Goal: Task Accomplishment & Management: Manage account settings

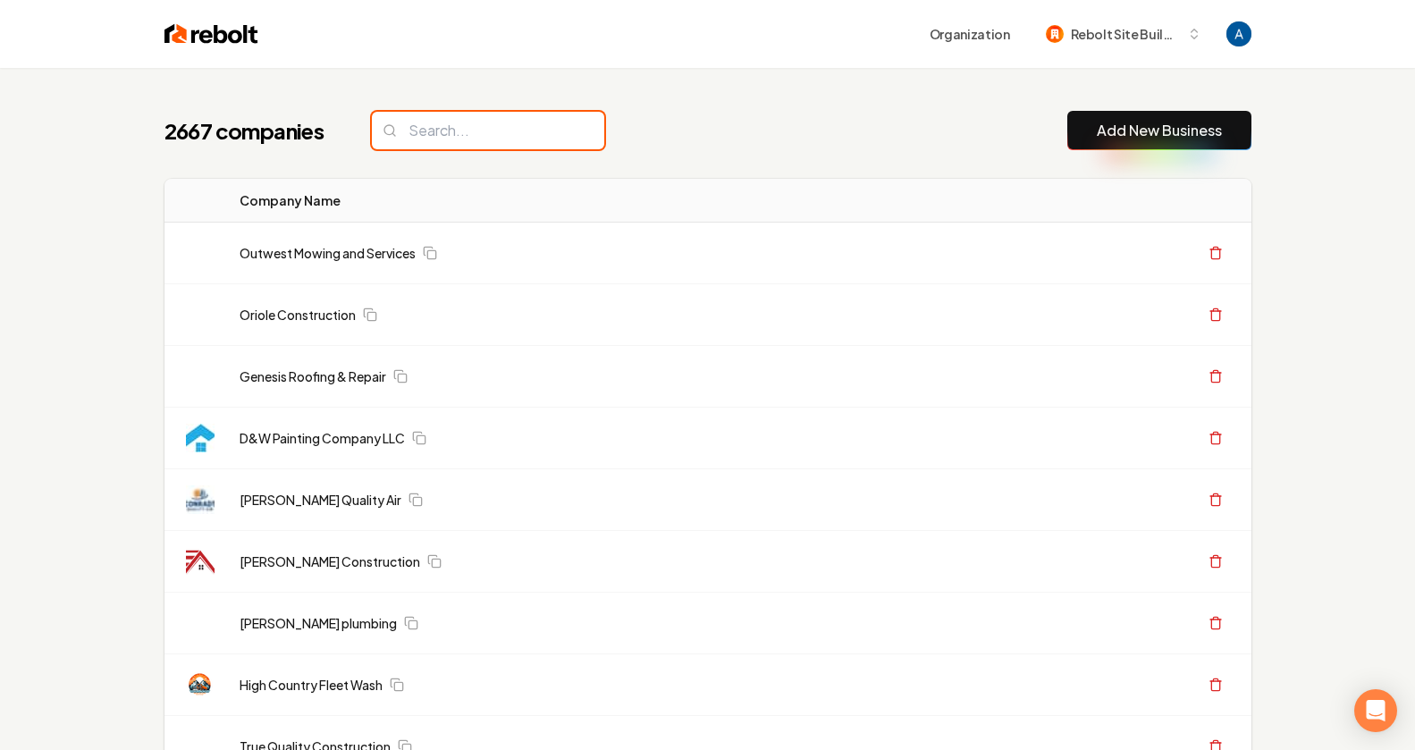
click at [456, 130] on input "search" at bounding box center [488, 131] width 232 height 38
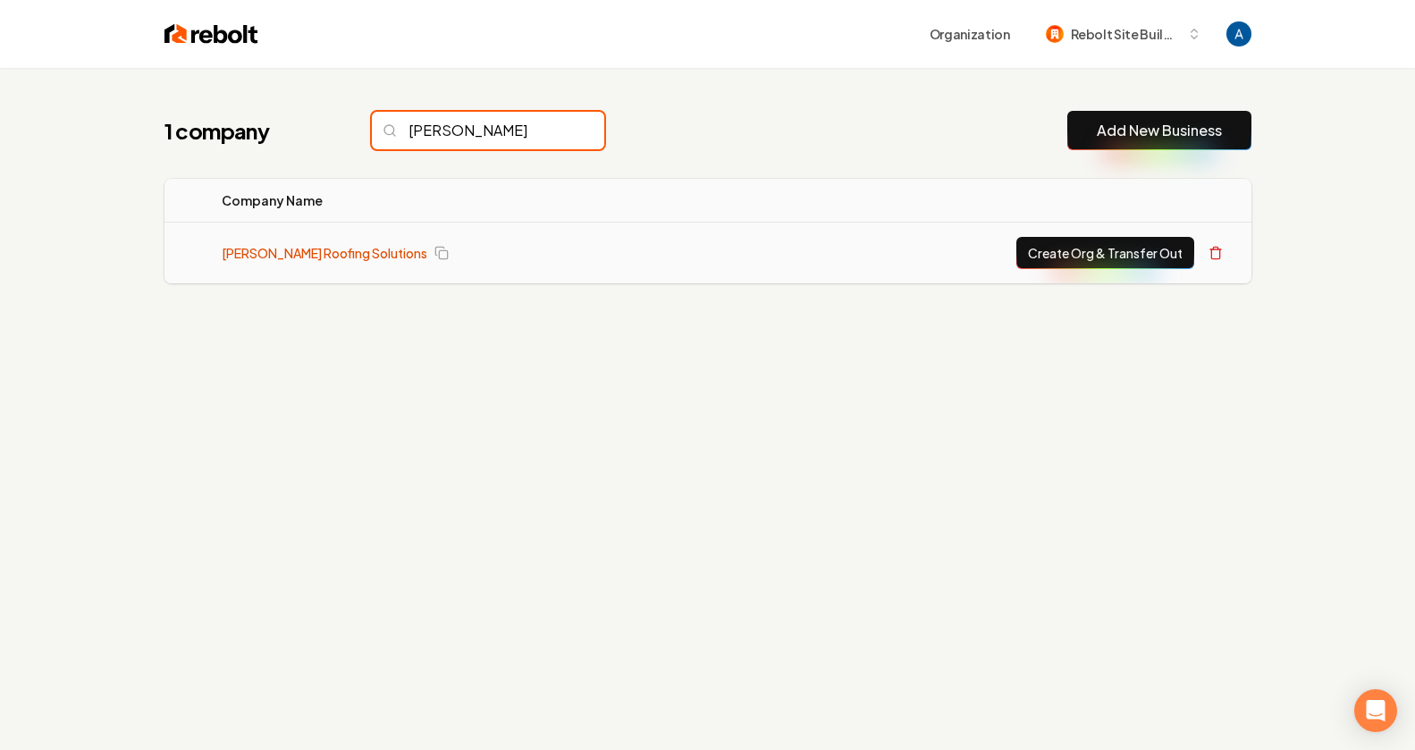
type input "[PERSON_NAME]"
click at [302, 257] on link "[PERSON_NAME] Roofing Solutions" at bounding box center [325, 253] width 206 height 18
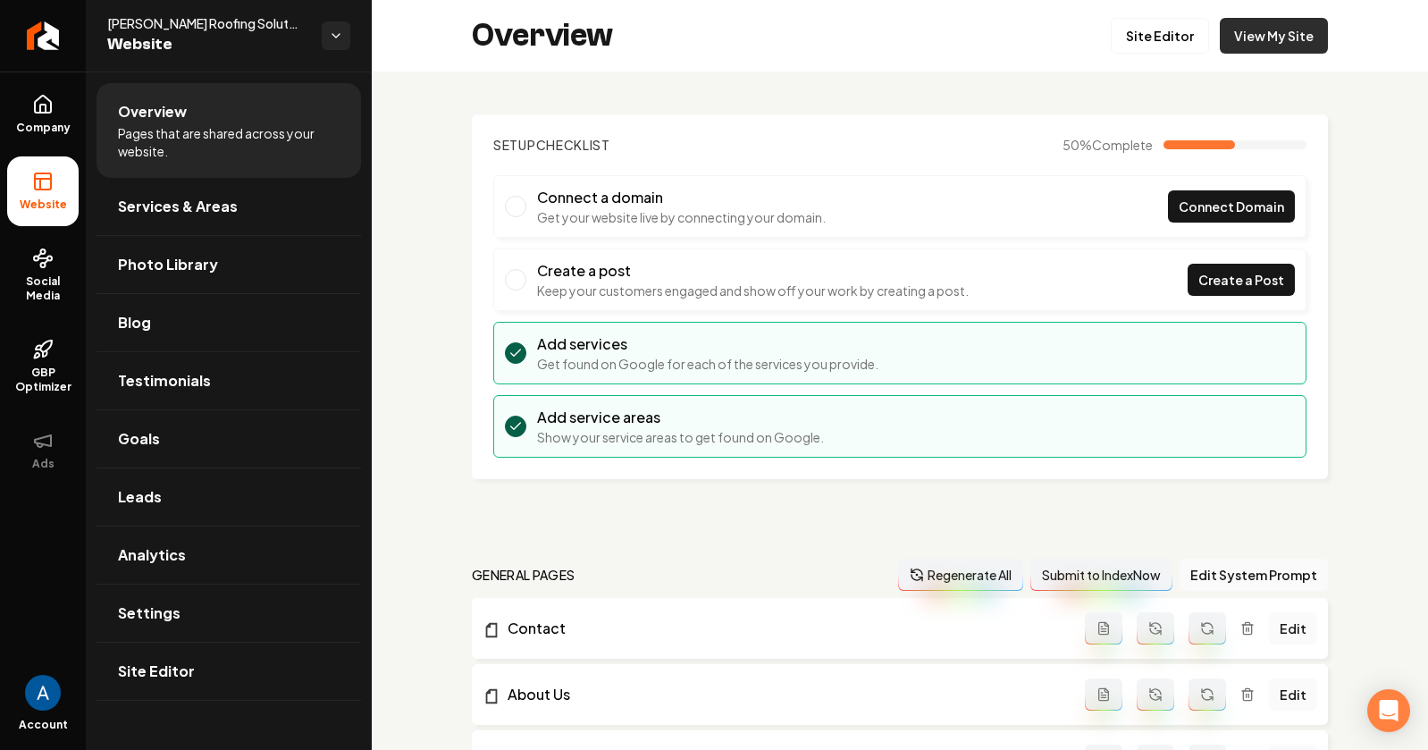
click at [1266, 28] on link "View My Site" at bounding box center [1274, 36] width 108 height 36
click at [1122, 40] on link "Site Editor" at bounding box center [1160, 36] width 98 height 36
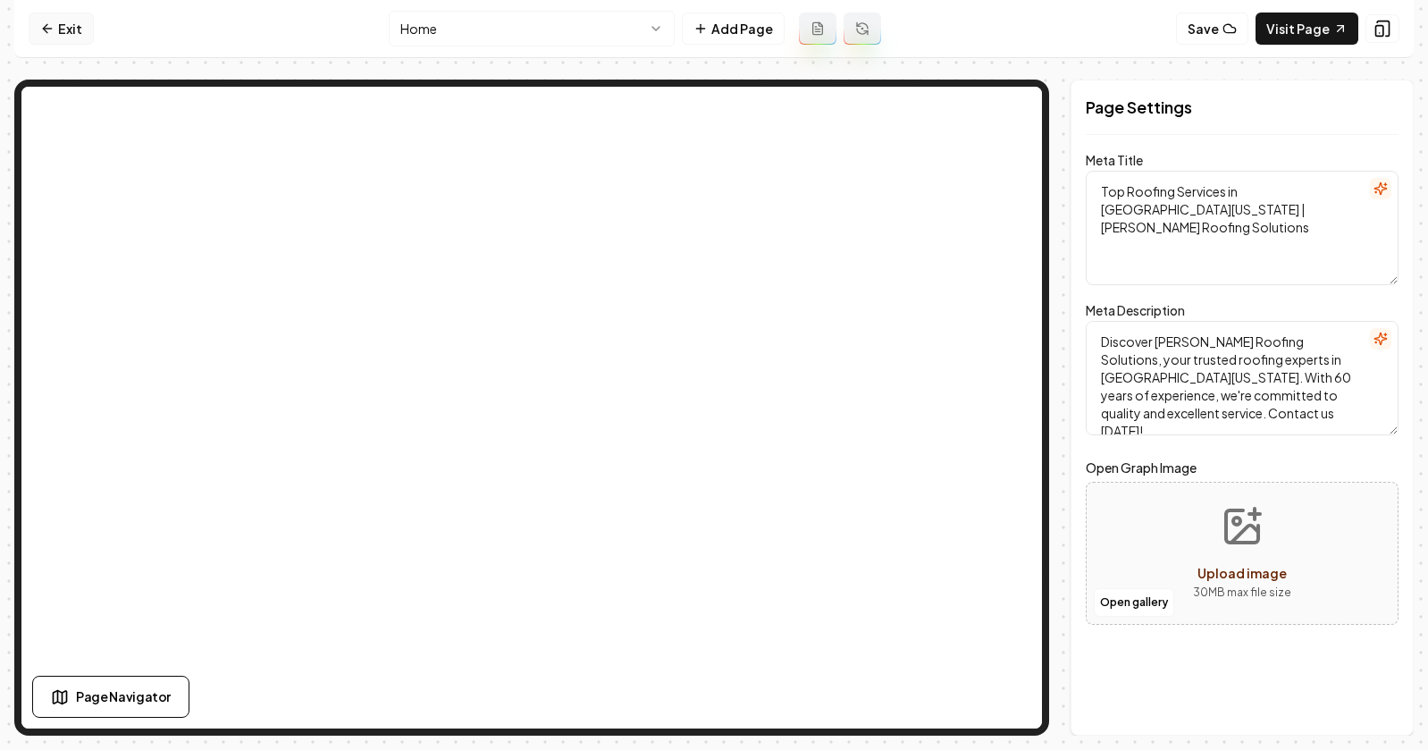
click at [48, 37] on link "Exit" at bounding box center [61, 29] width 65 height 32
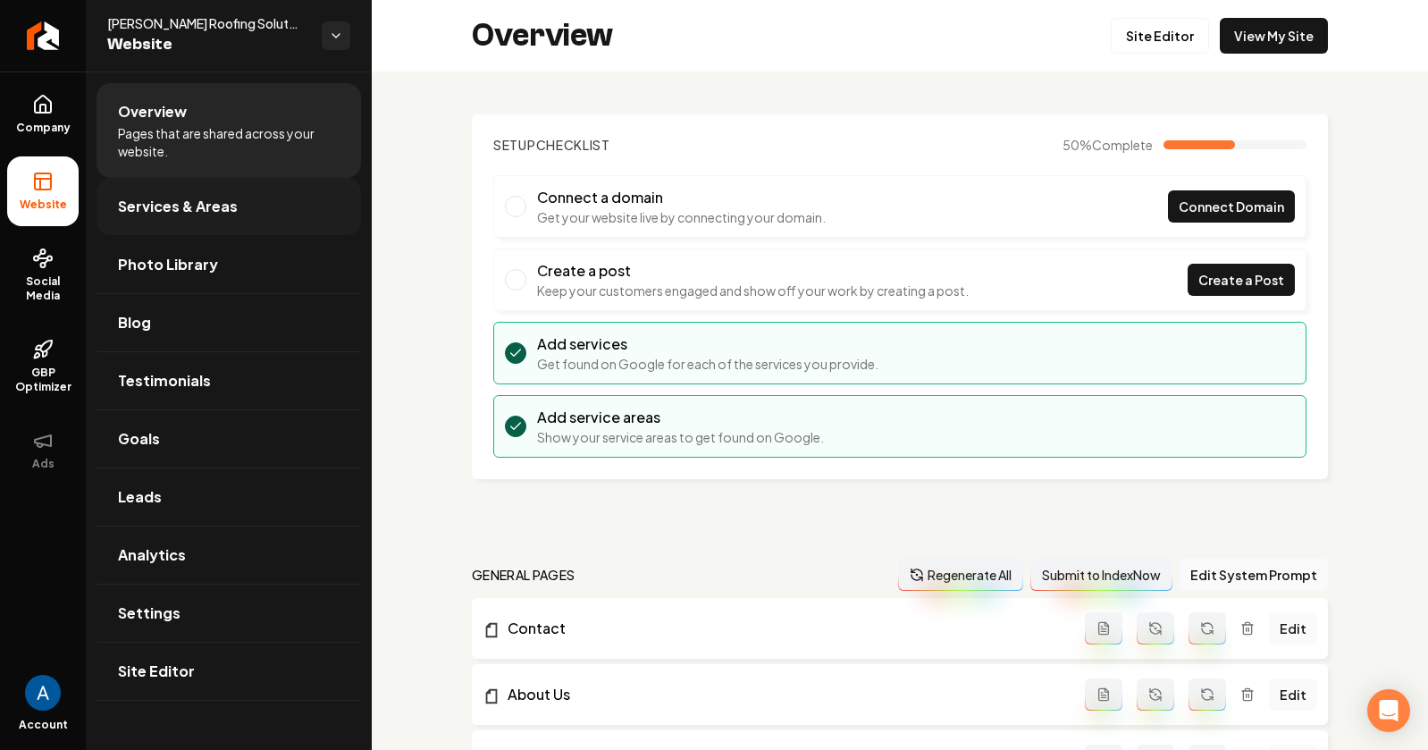
click at [168, 178] on link "Services & Areas" at bounding box center [229, 206] width 265 height 57
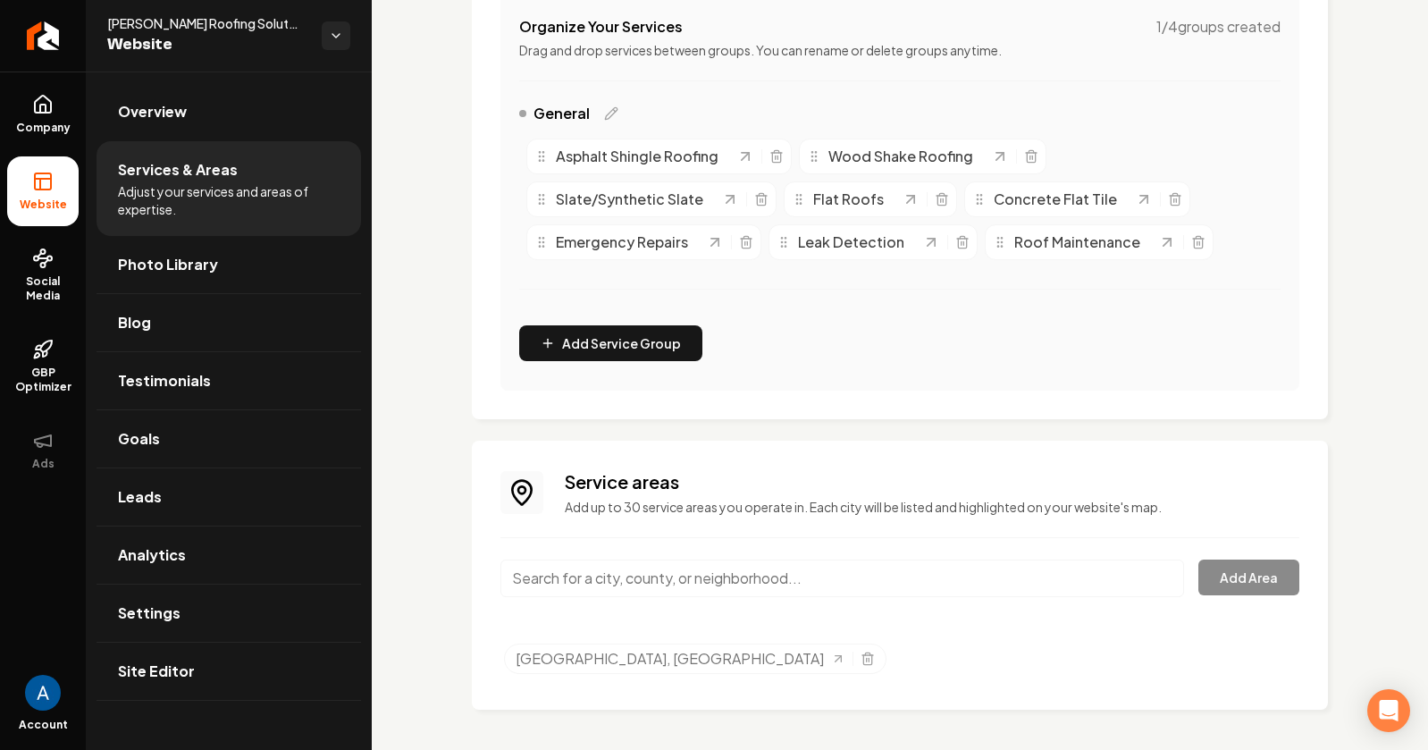
scroll to position [383, 0]
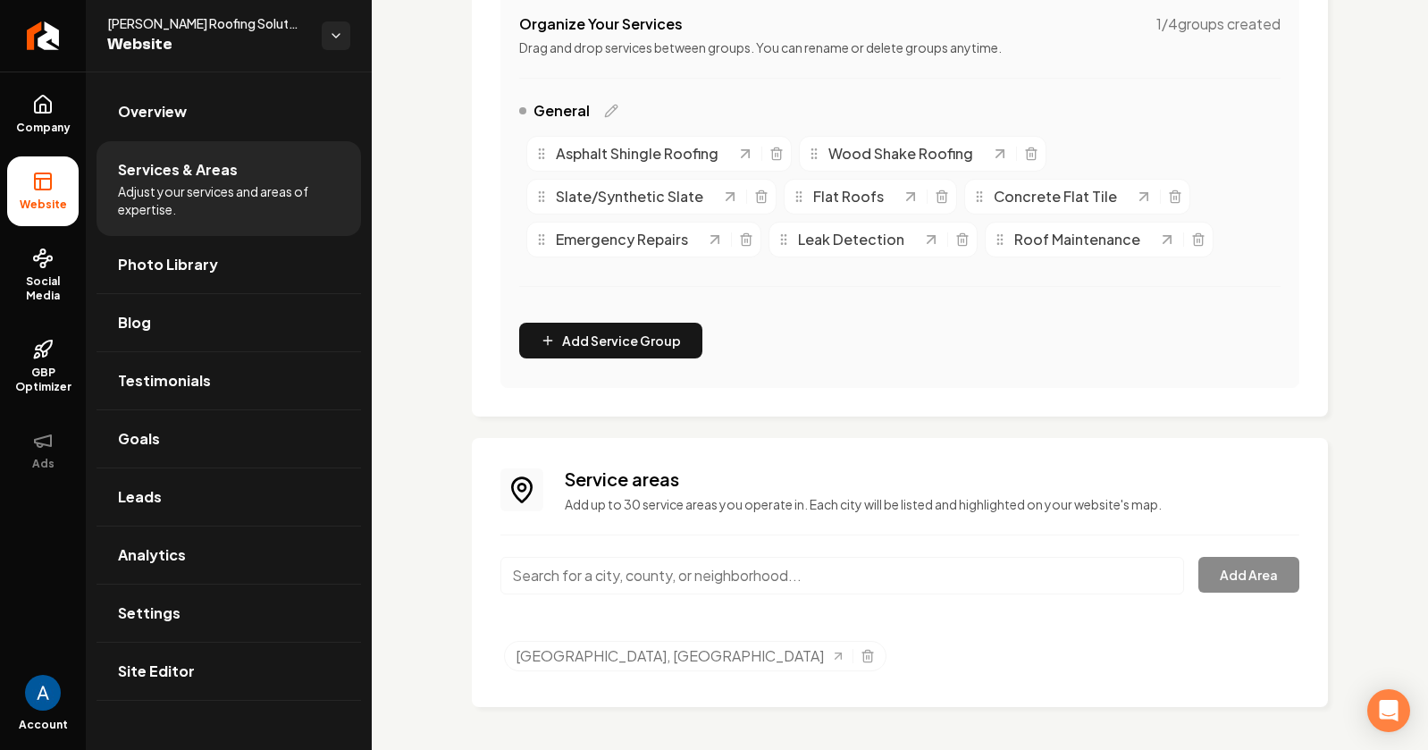
click at [621, 580] on input "Main content area" at bounding box center [842, 576] width 684 height 38
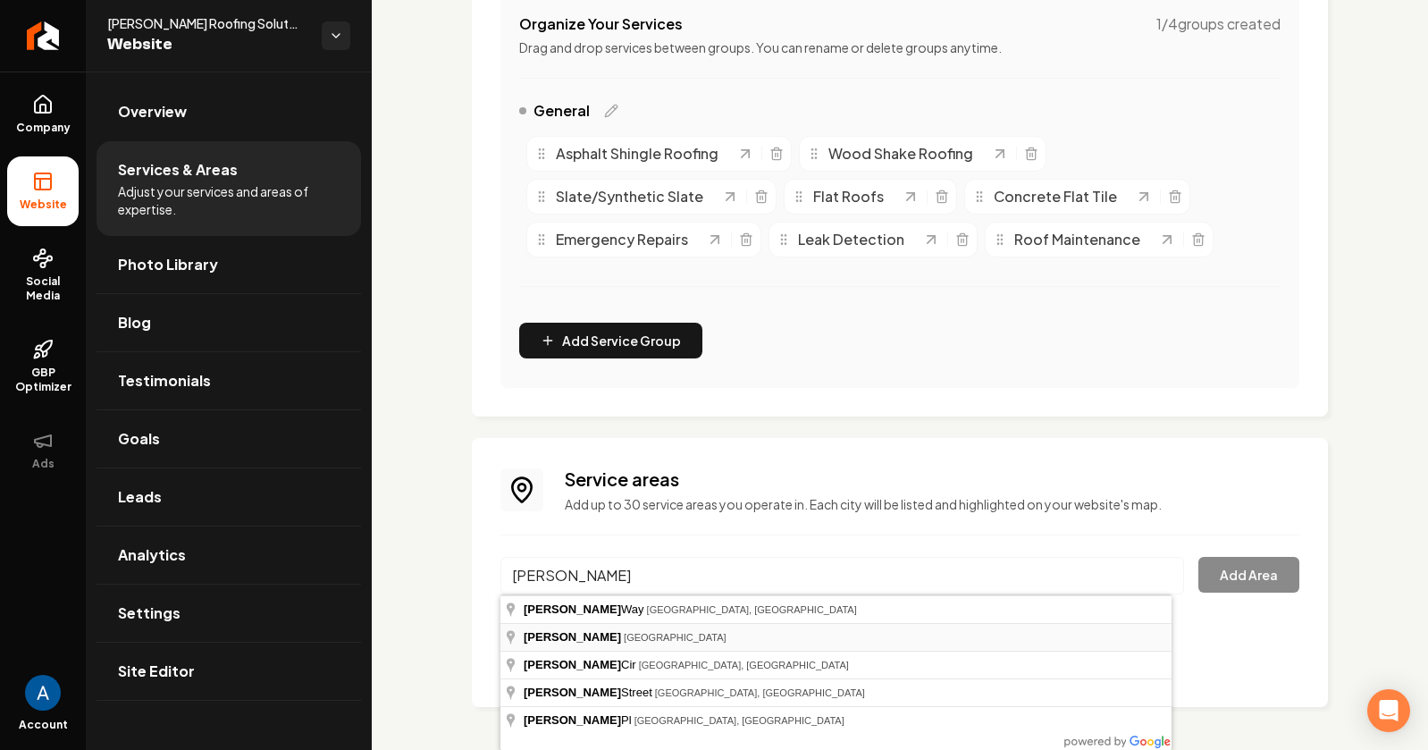
type input "[GEOGRAPHIC_DATA], [GEOGRAPHIC_DATA]"
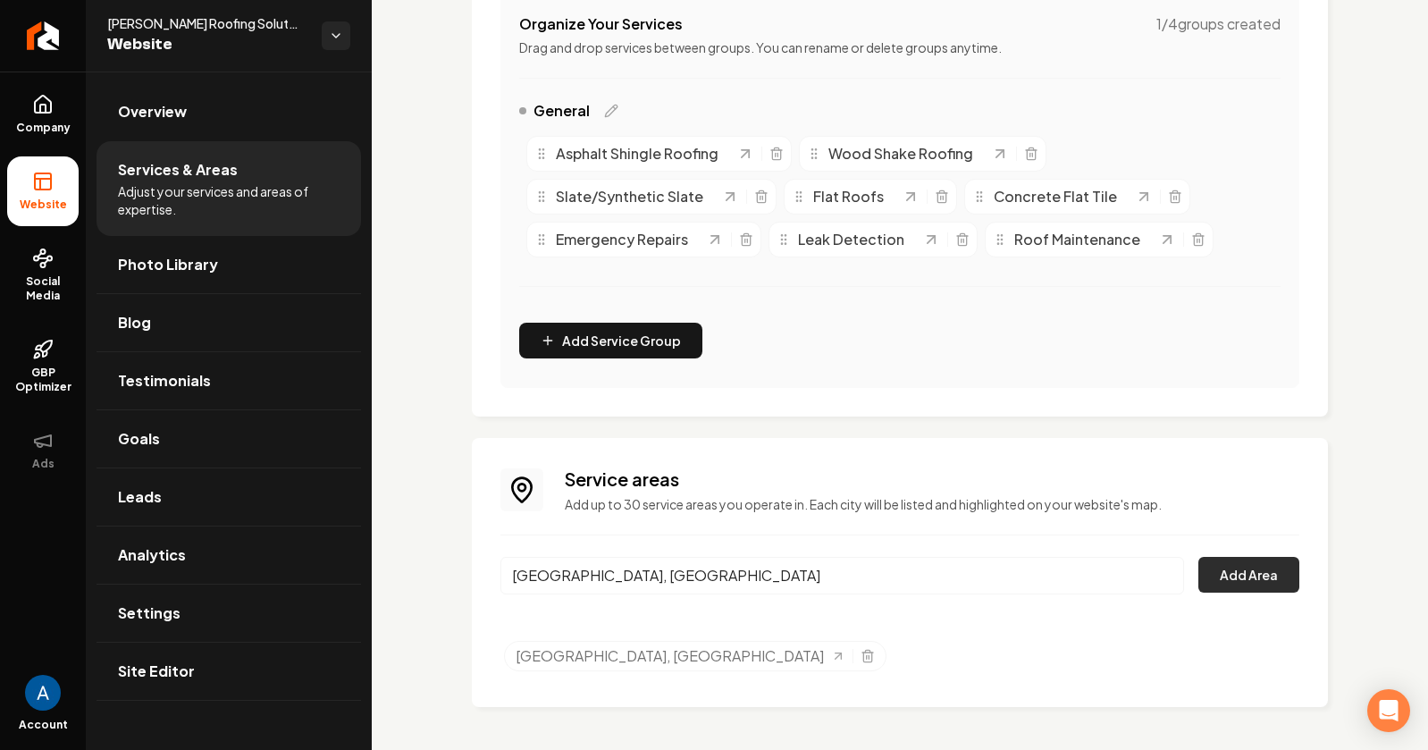
click at [1215, 579] on button "Add Area" at bounding box center [1248, 575] width 101 height 36
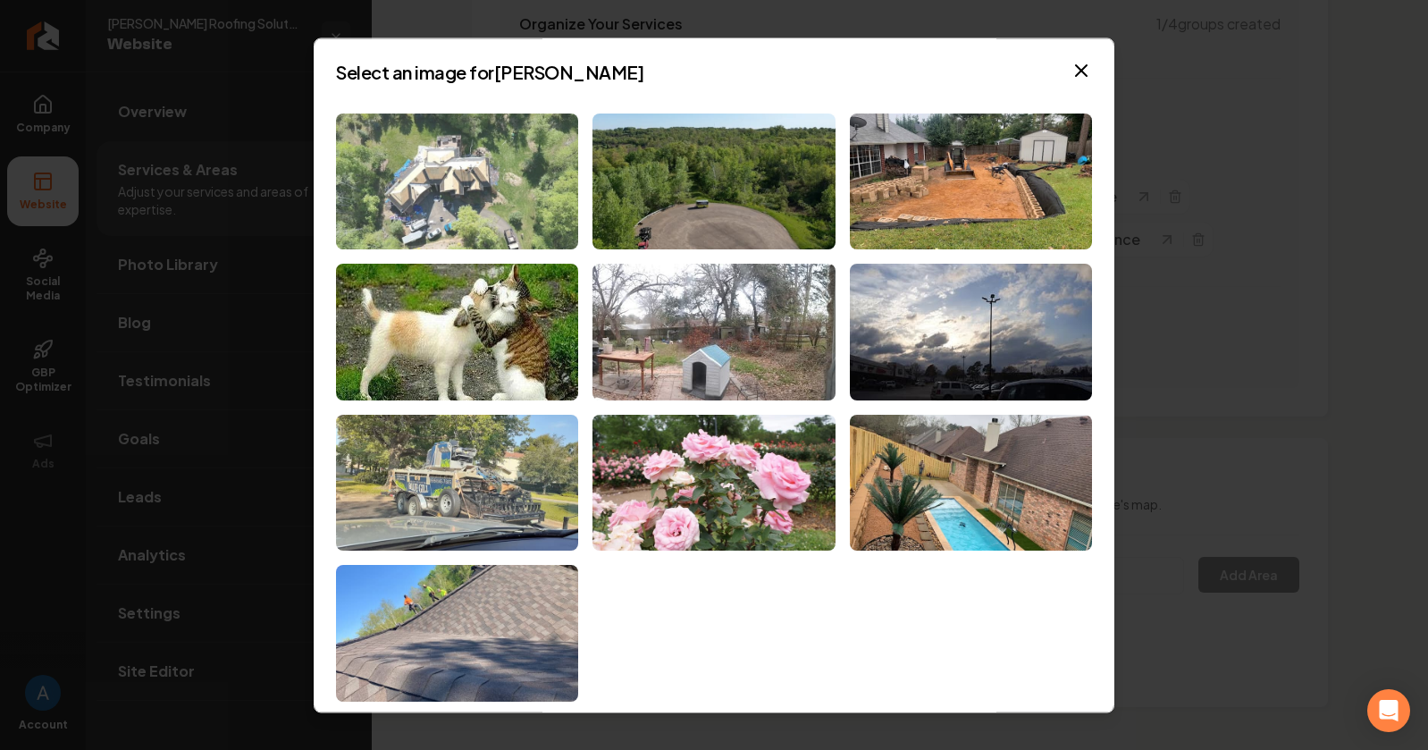
click at [496, 169] on img at bounding box center [457, 182] width 242 height 137
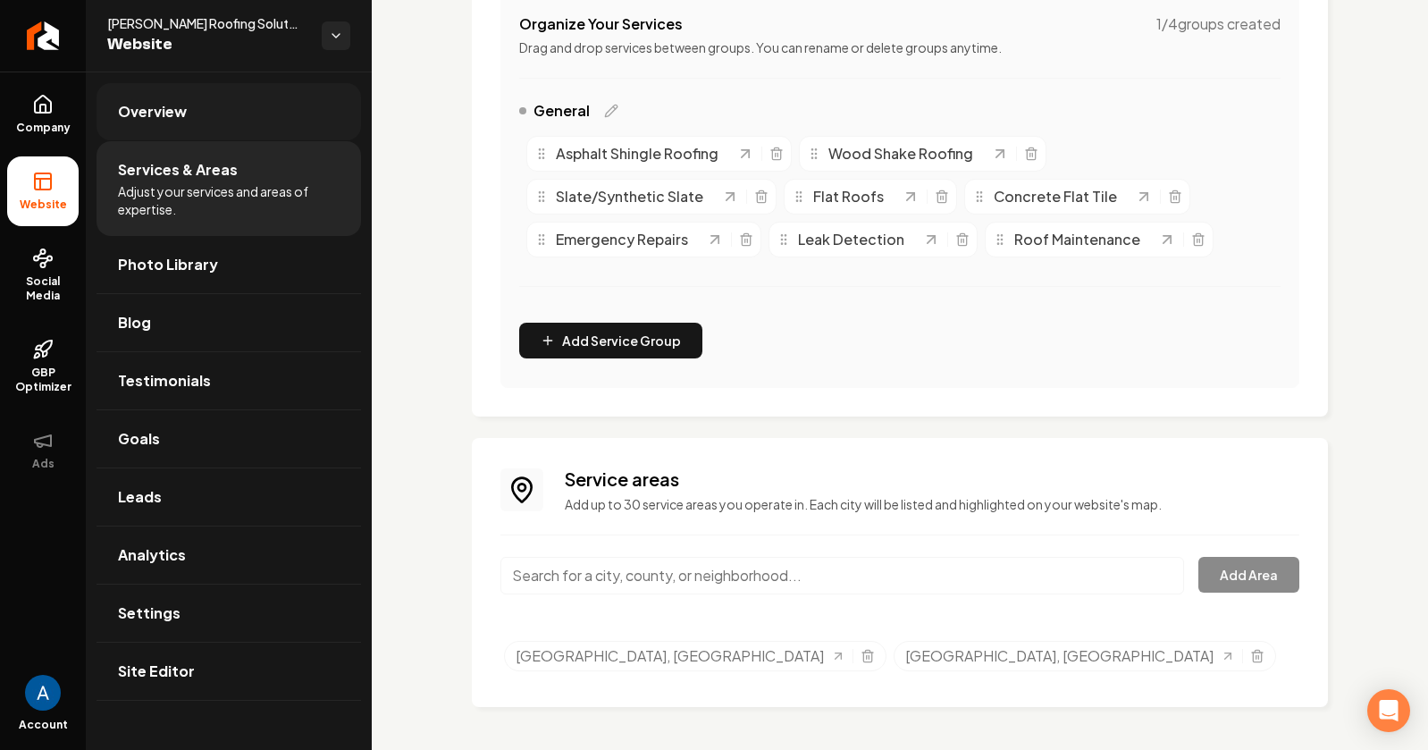
click at [156, 121] on span "Overview" at bounding box center [152, 111] width 69 height 21
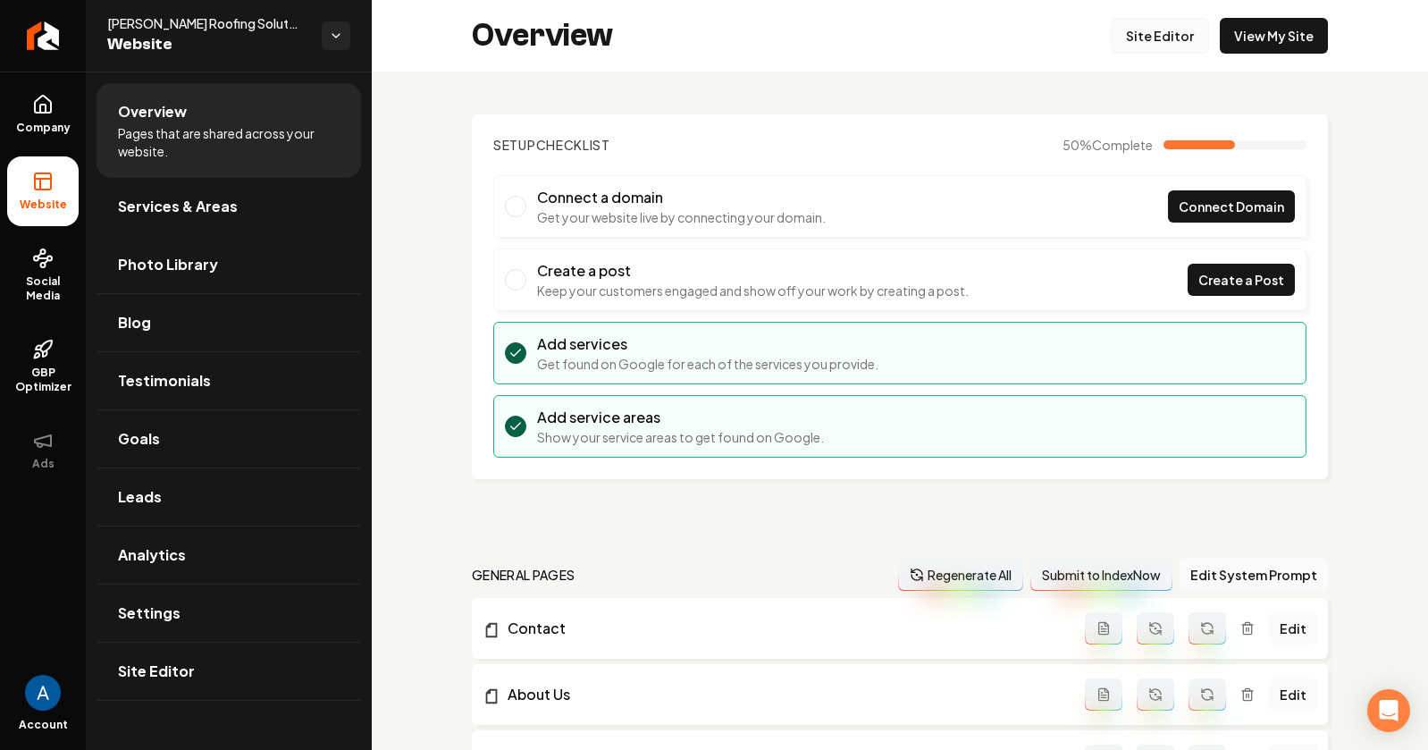
click at [1128, 36] on link "Site Editor" at bounding box center [1160, 36] width 98 height 36
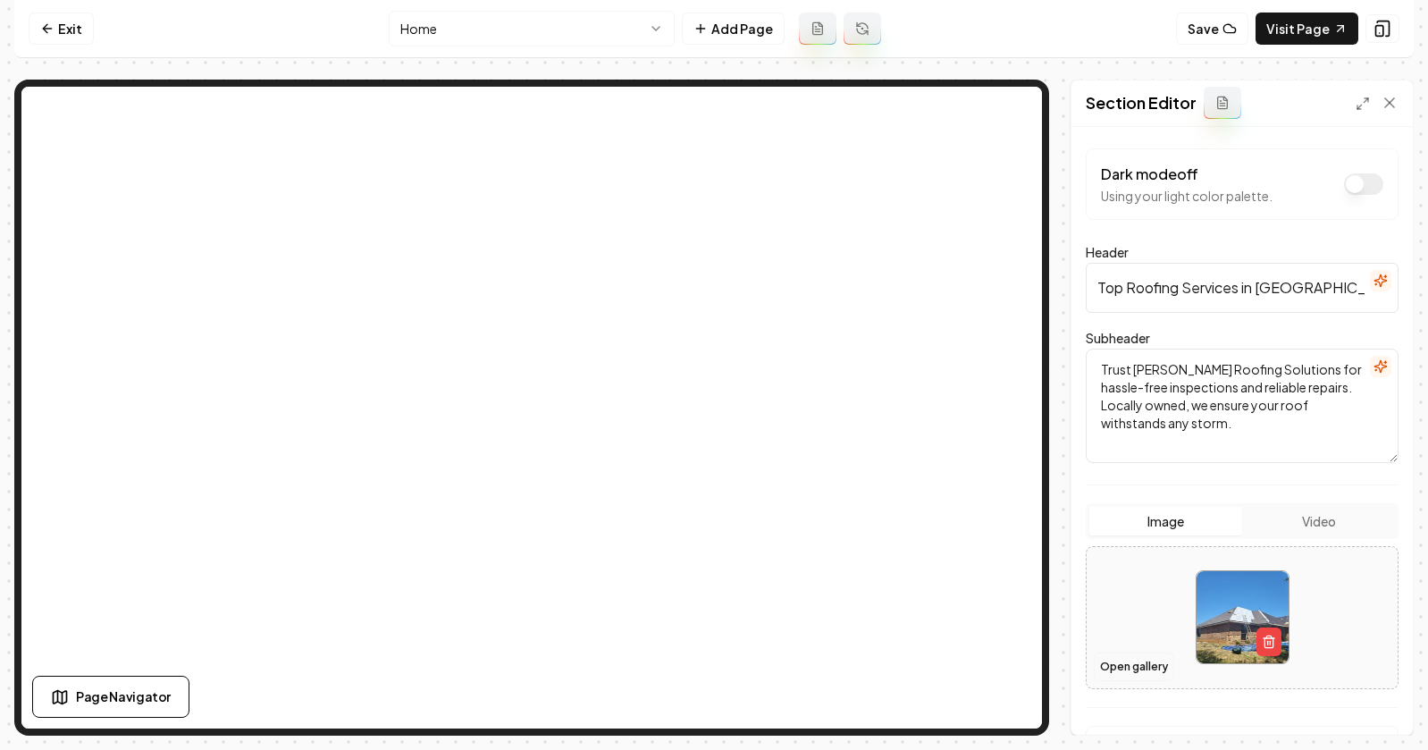
click at [1146, 669] on button "Open gallery" at bounding box center [1134, 666] width 80 height 29
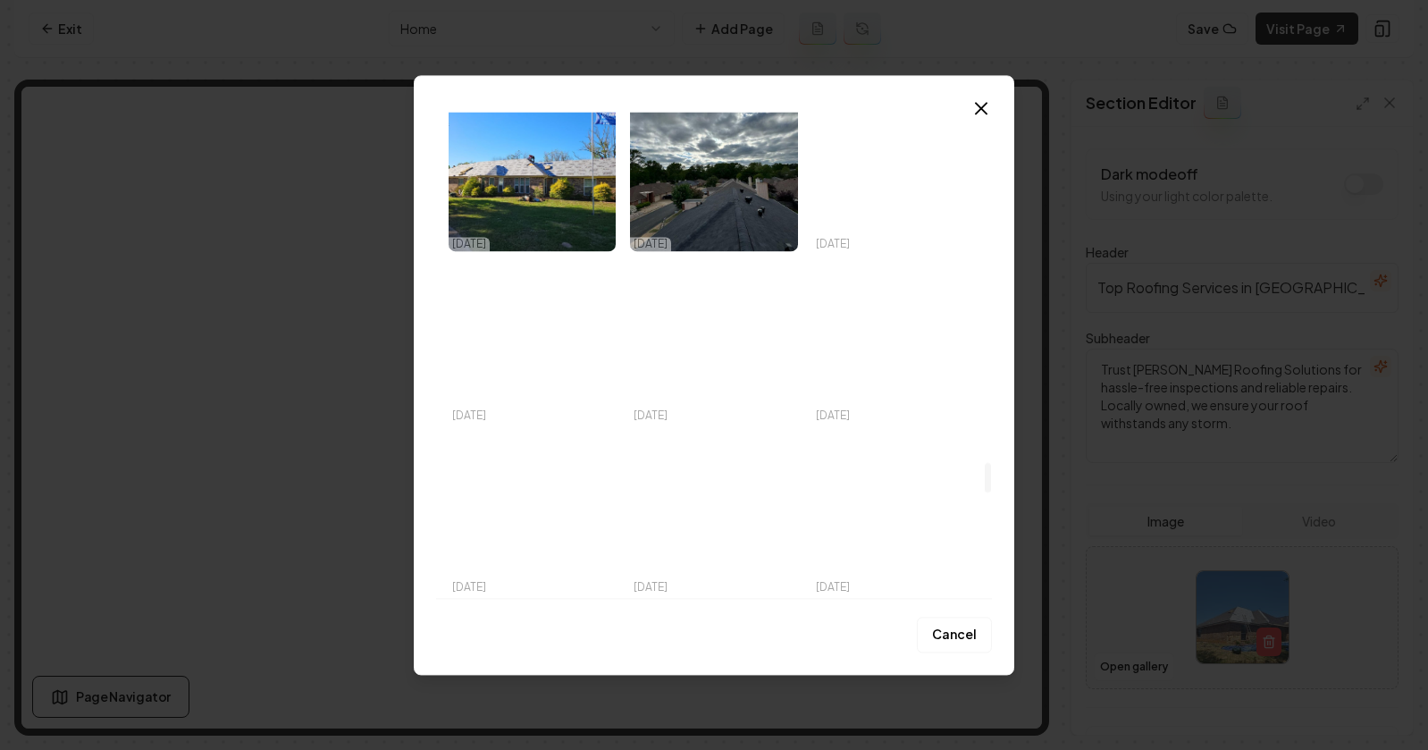
scroll to position [5383, 0]
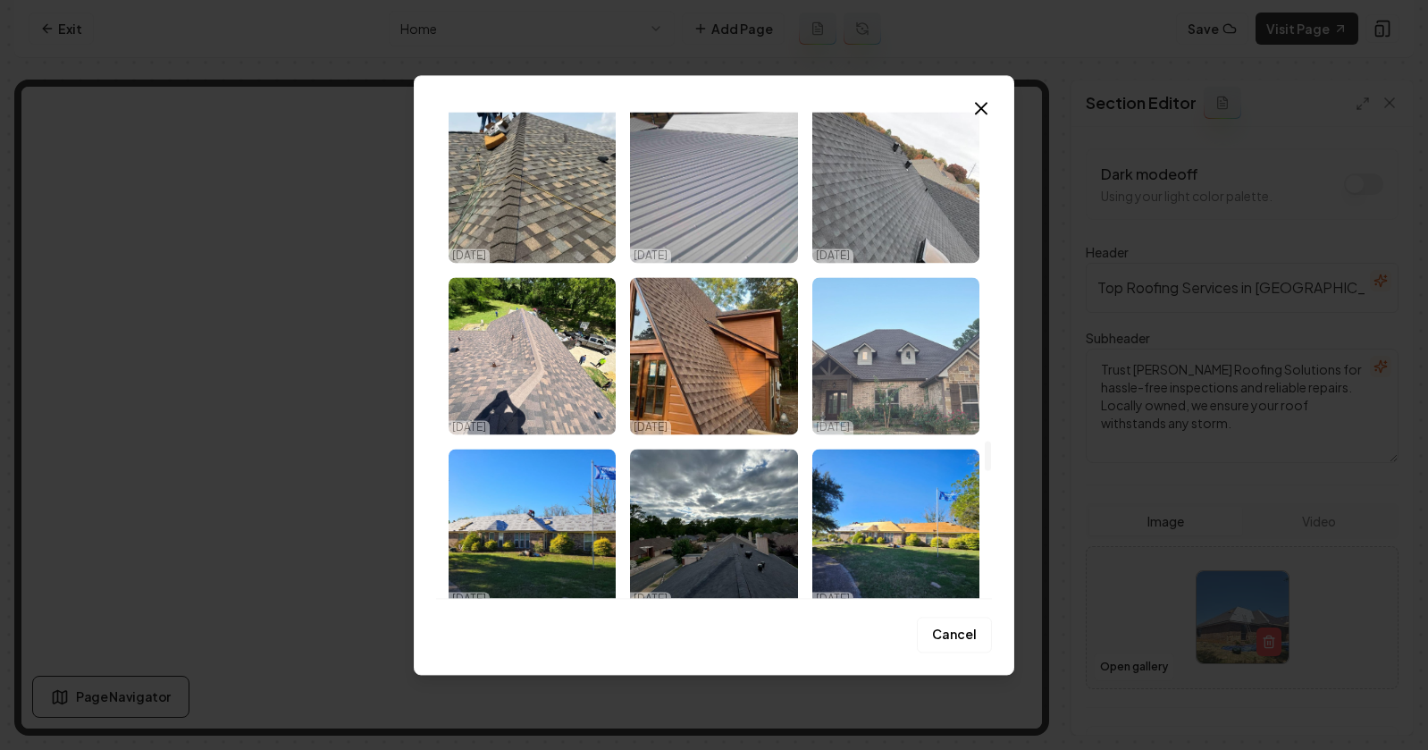
click at [908, 381] on img "Select image image_68ed2bd15c7cd75eb8bb1075.jpeg" at bounding box center [895, 355] width 167 height 157
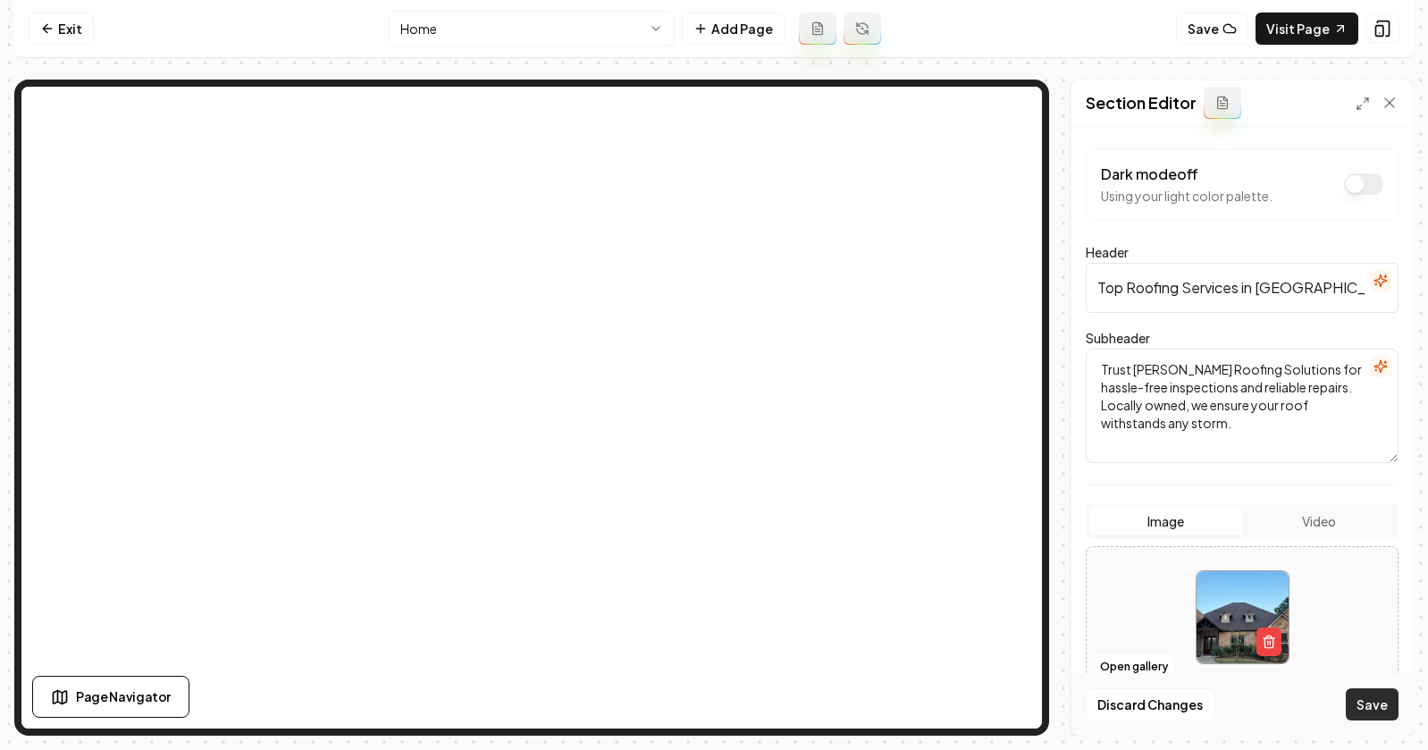
click at [1382, 703] on button "Save" at bounding box center [1372, 704] width 53 height 32
click at [1285, 30] on link "Visit Page" at bounding box center [1307, 29] width 103 height 32
click at [1114, 660] on button "Open gallery" at bounding box center [1134, 666] width 80 height 29
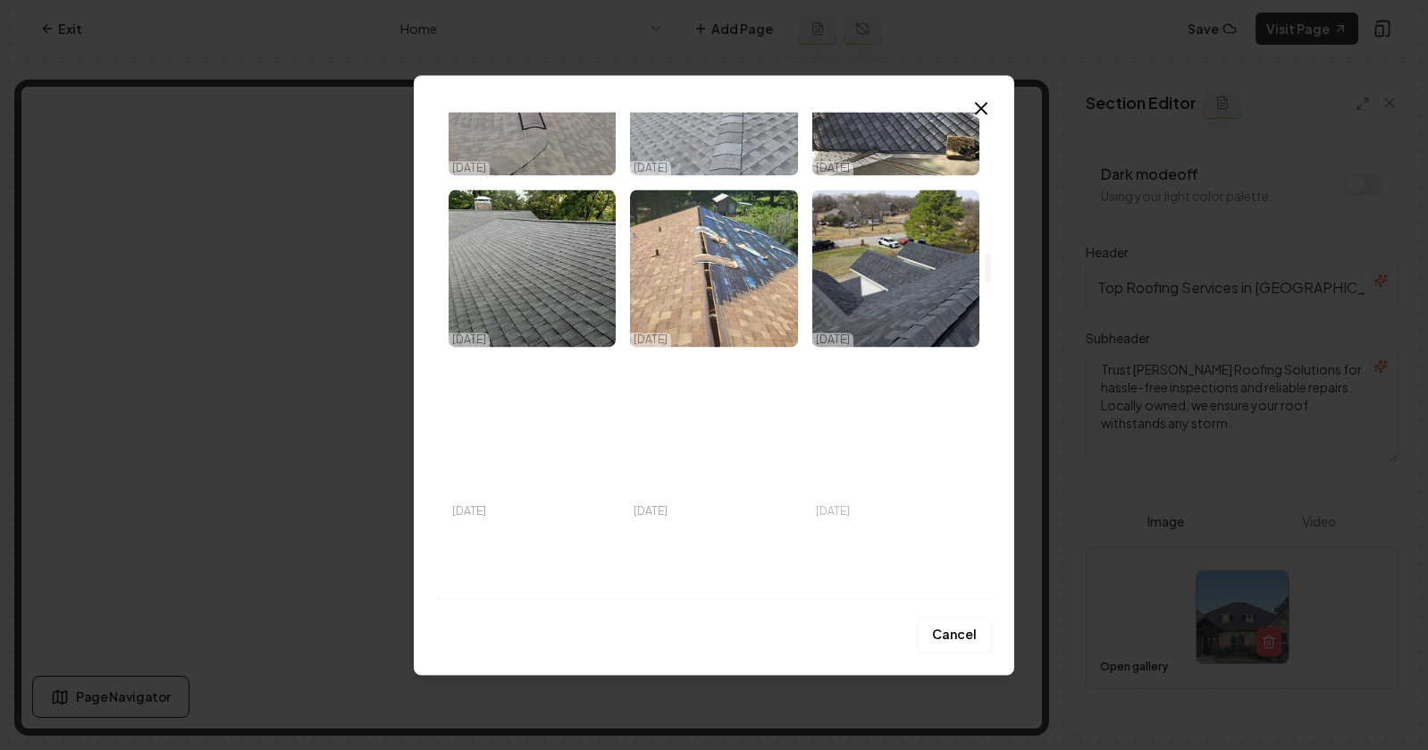
scroll to position [2405, 0]
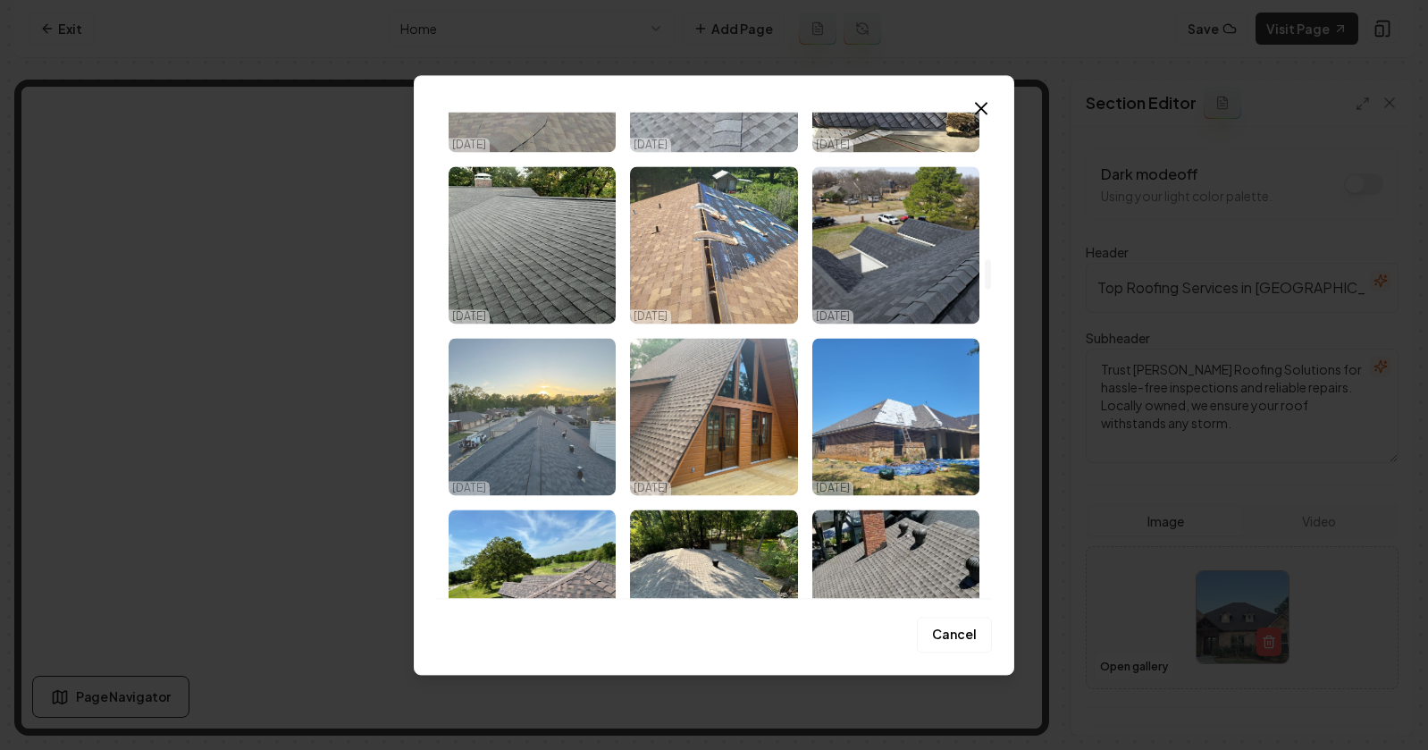
click at [539, 434] on img "Select image image_68ed2bd15c7cd75eb8bb108c.jpeg" at bounding box center [532, 416] width 167 height 157
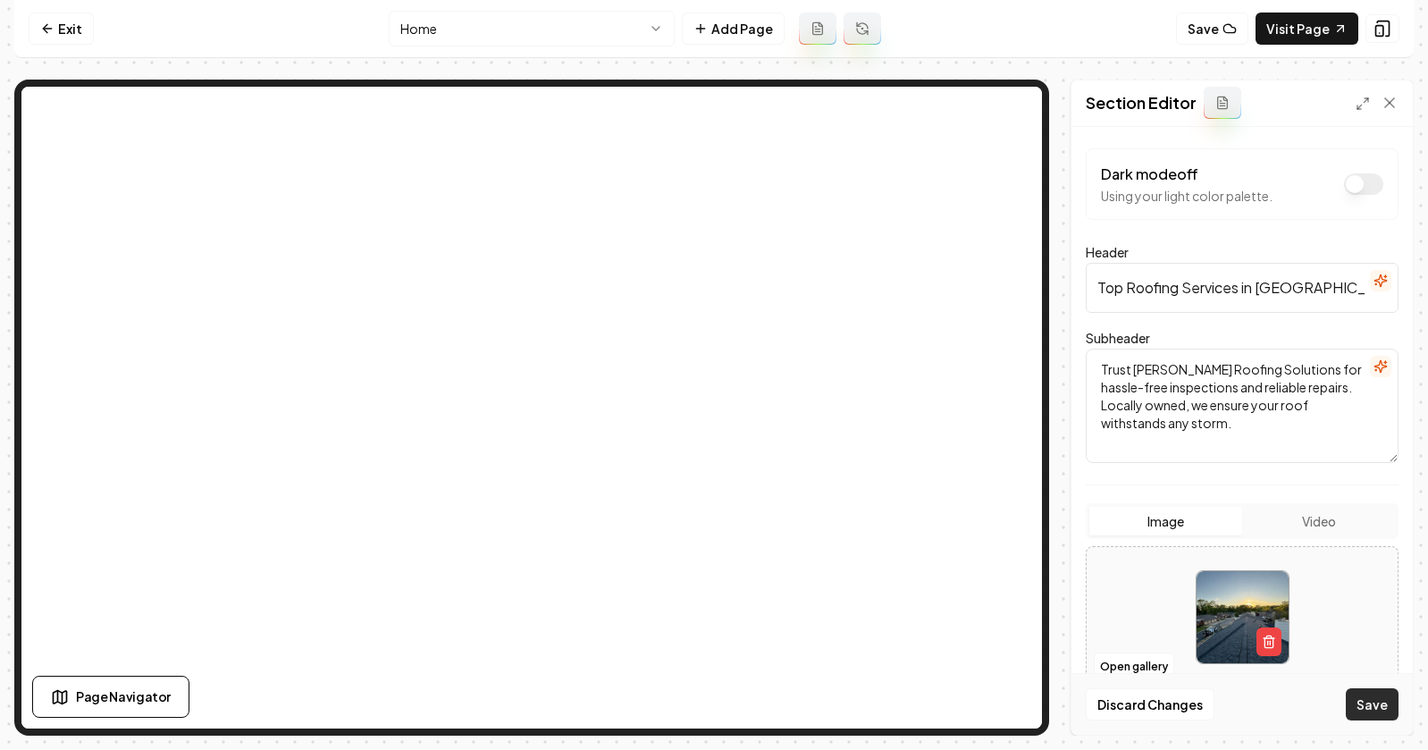
click at [1361, 702] on button "Save" at bounding box center [1372, 704] width 53 height 32
click at [1149, 669] on button "Open gallery" at bounding box center [1134, 666] width 80 height 29
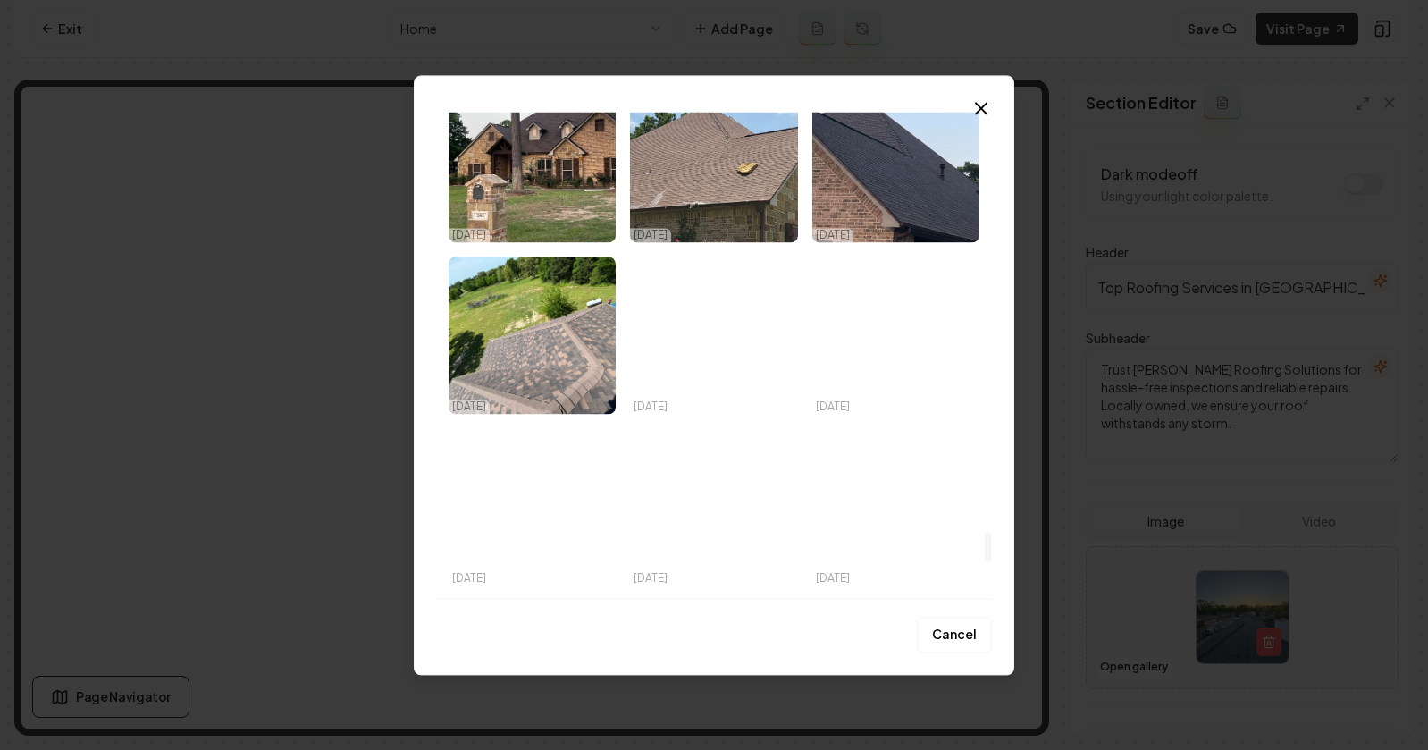
scroll to position [6454, 0]
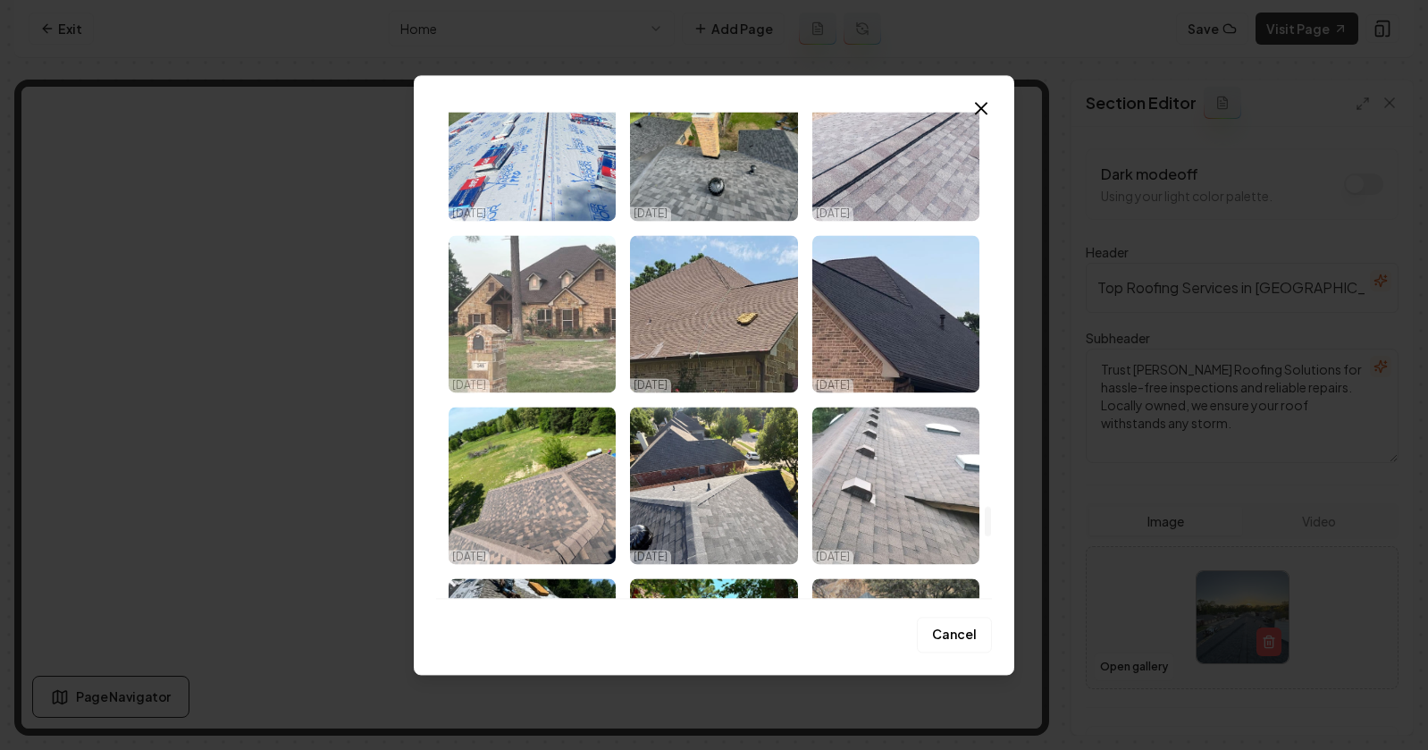
click at [515, 297] on img "Select image image_68ed2bd05c7cd75eb8bb0c62.jpeg" at bounding box center [532, 313] width 167 height 157
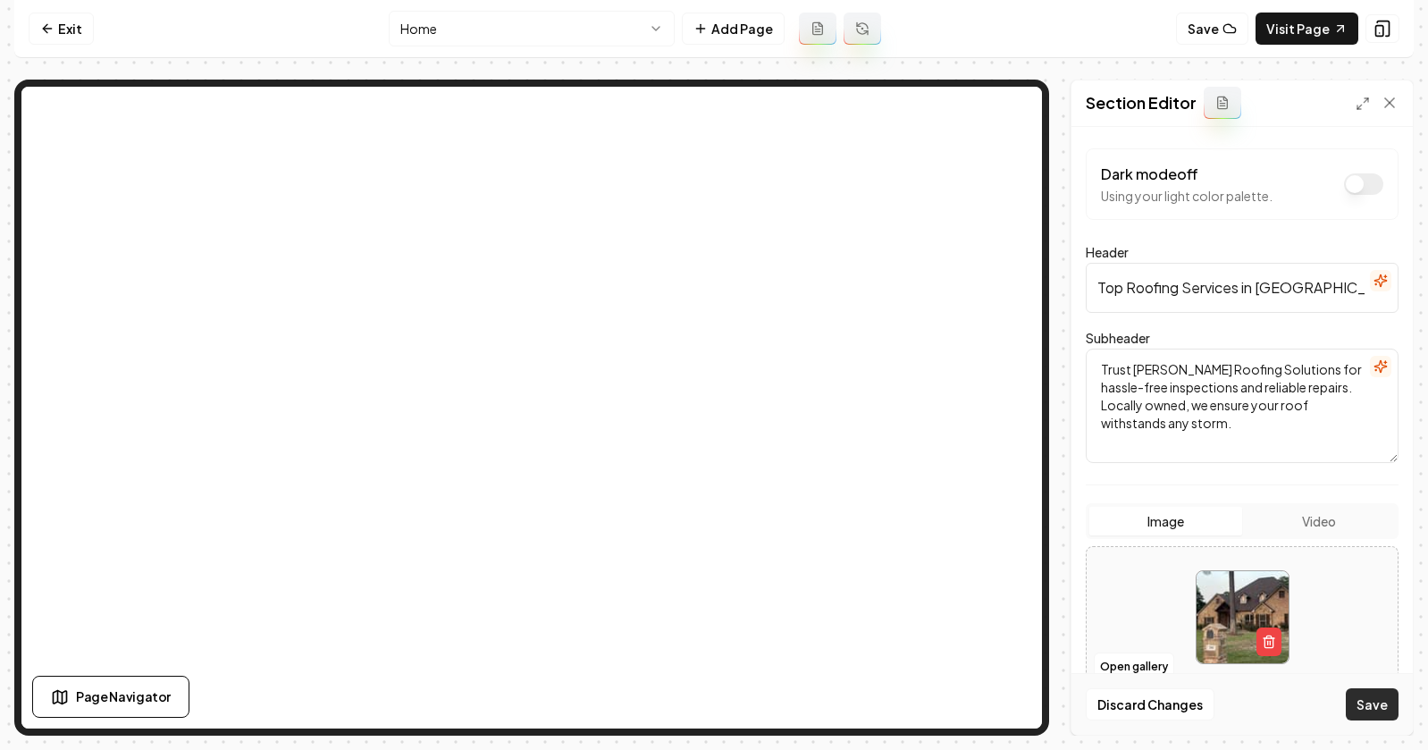
click at [1375, 711] on button "Save" at bounding box center [1372, 704] width 53 height 32
click at [1123, 666] on button "Open gallery" at bounding box center [1134, 666] width 80 height 29
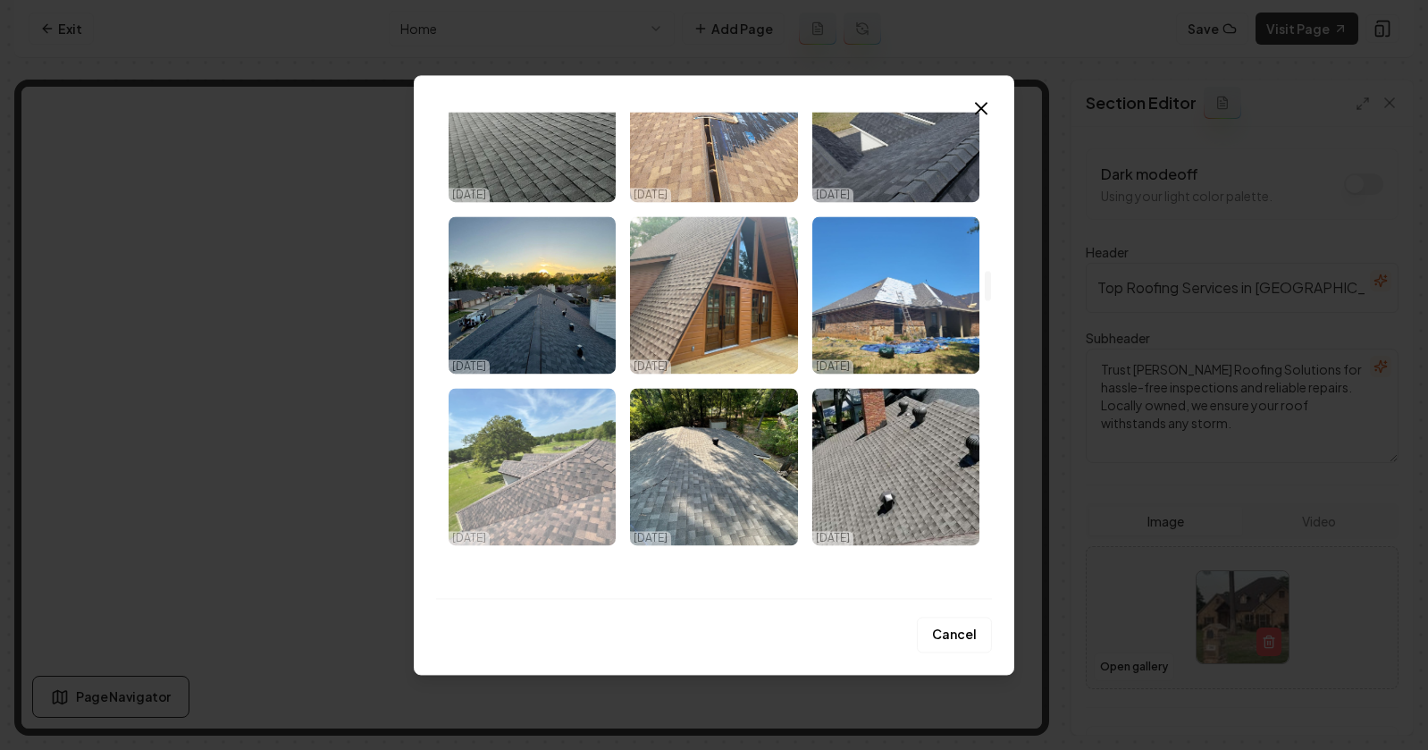
scroll to position [2617, 0]
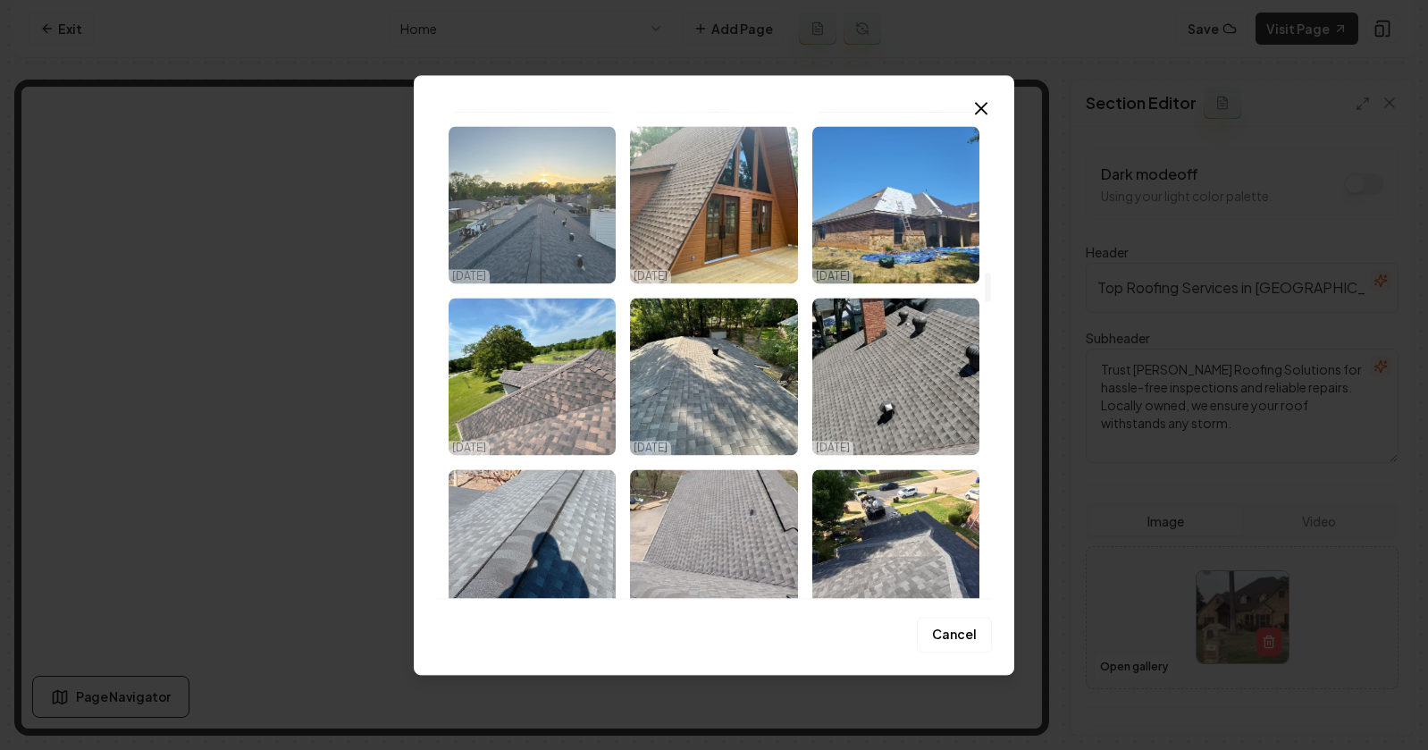
click at [552, 228] on img "Select image image_68ed2bd15c7cd75eb8bb108c.jpeg" at bounding box center [532, 204] width 167 height 157
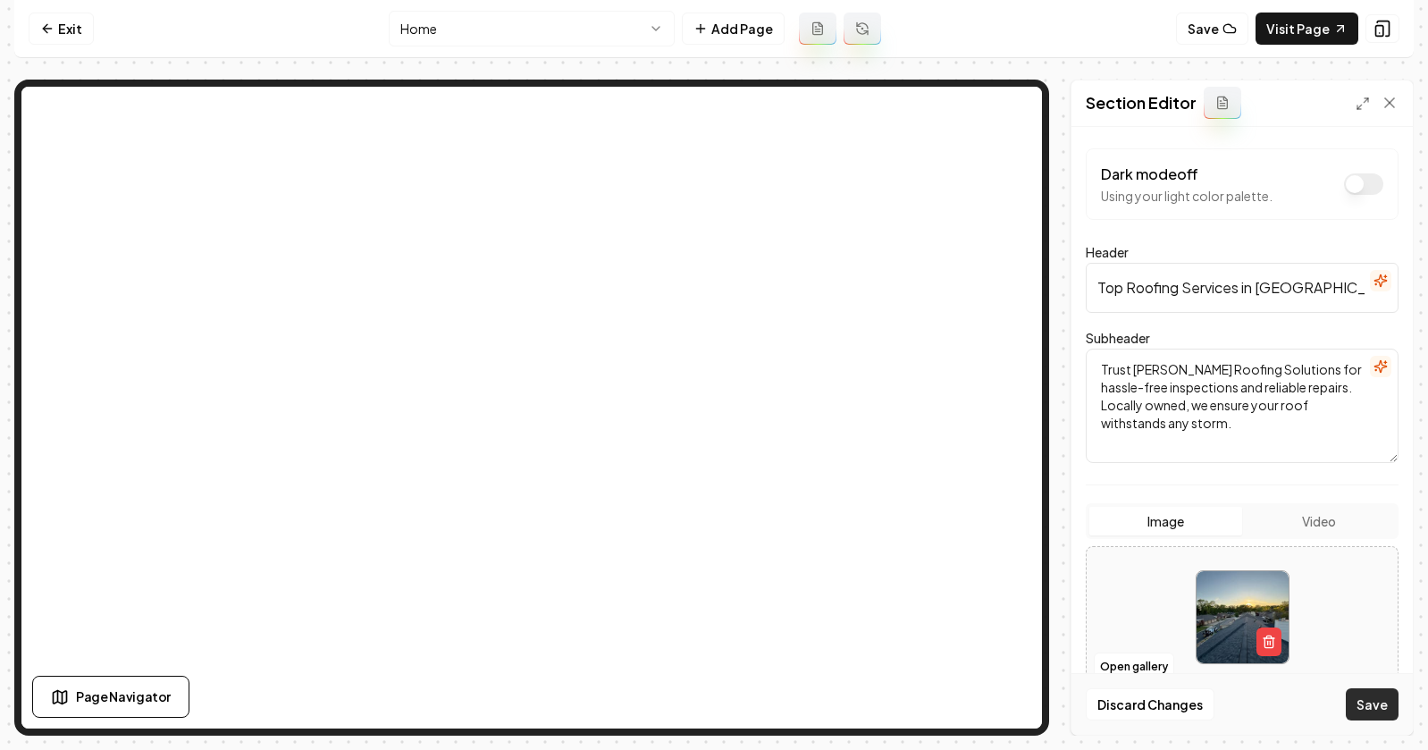
click at [1375, 707] on button "Save" at bounding box center [1372, 704] width 53 height 32
click at [60, 28] on link "Exit" at bounding box center [61, 29] width 65 height 32
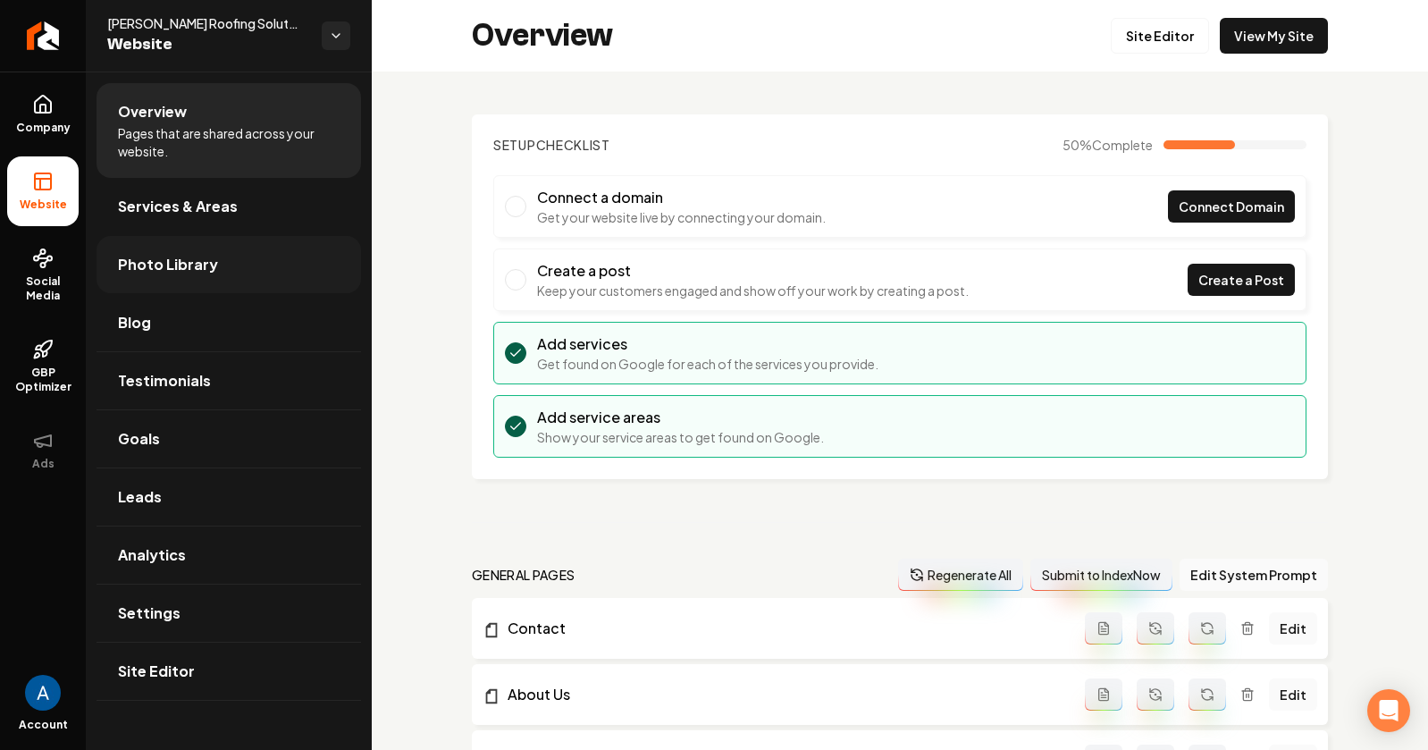
click at [169, 261] on span "Photo Library" at bounding box center [168, 264] width 100 height 21
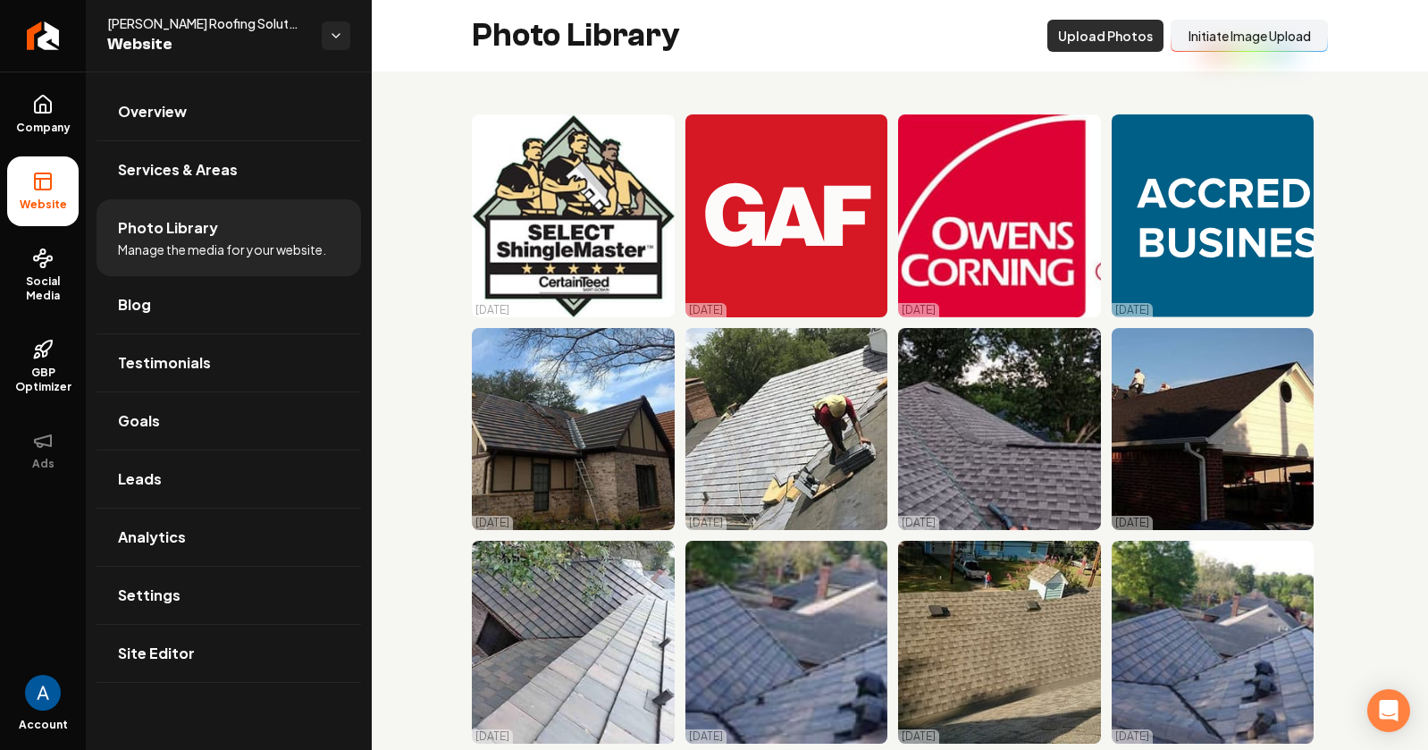
click at [1118, 42] on button "Upload Photos" at bounding box center [1105, 36] width 116 height 32
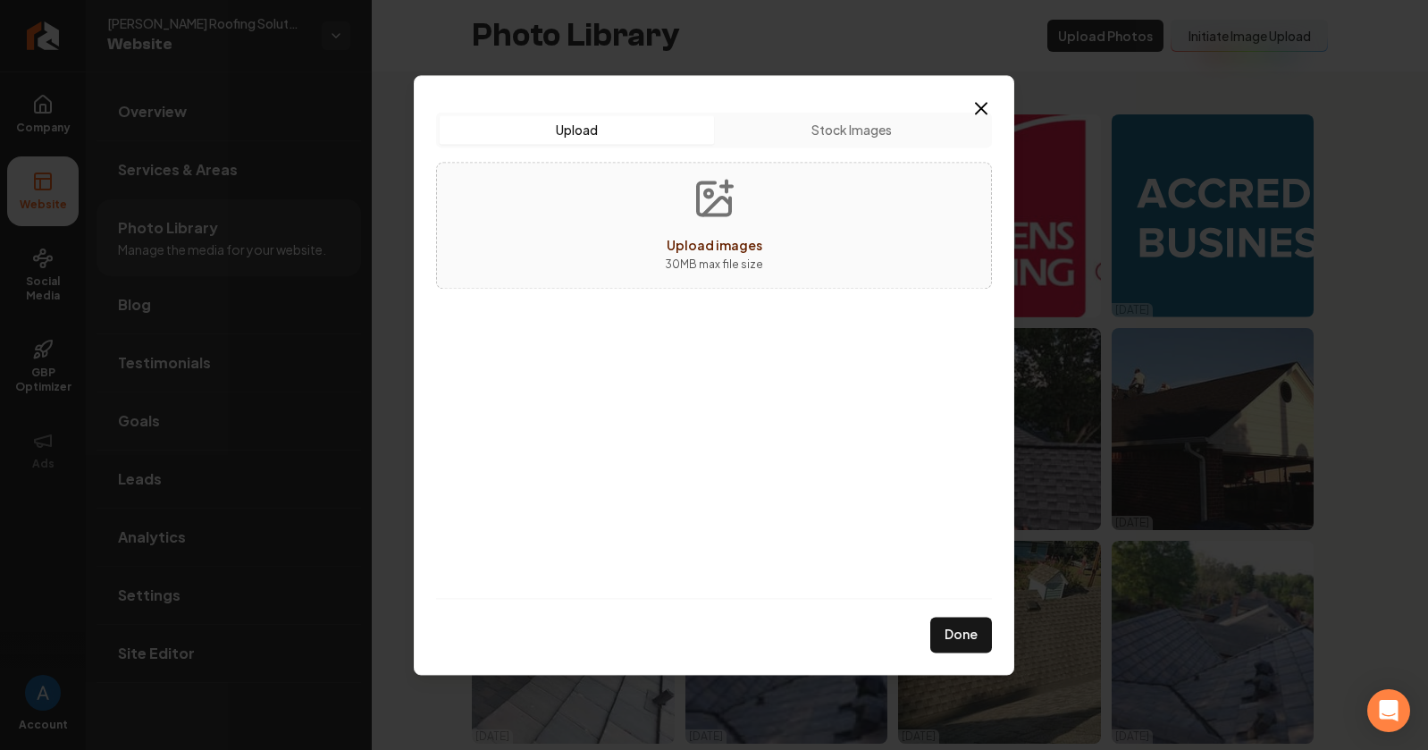
click at [719, 246] on span "Upload images" at bounding box center [715, 245] width 96 height 16
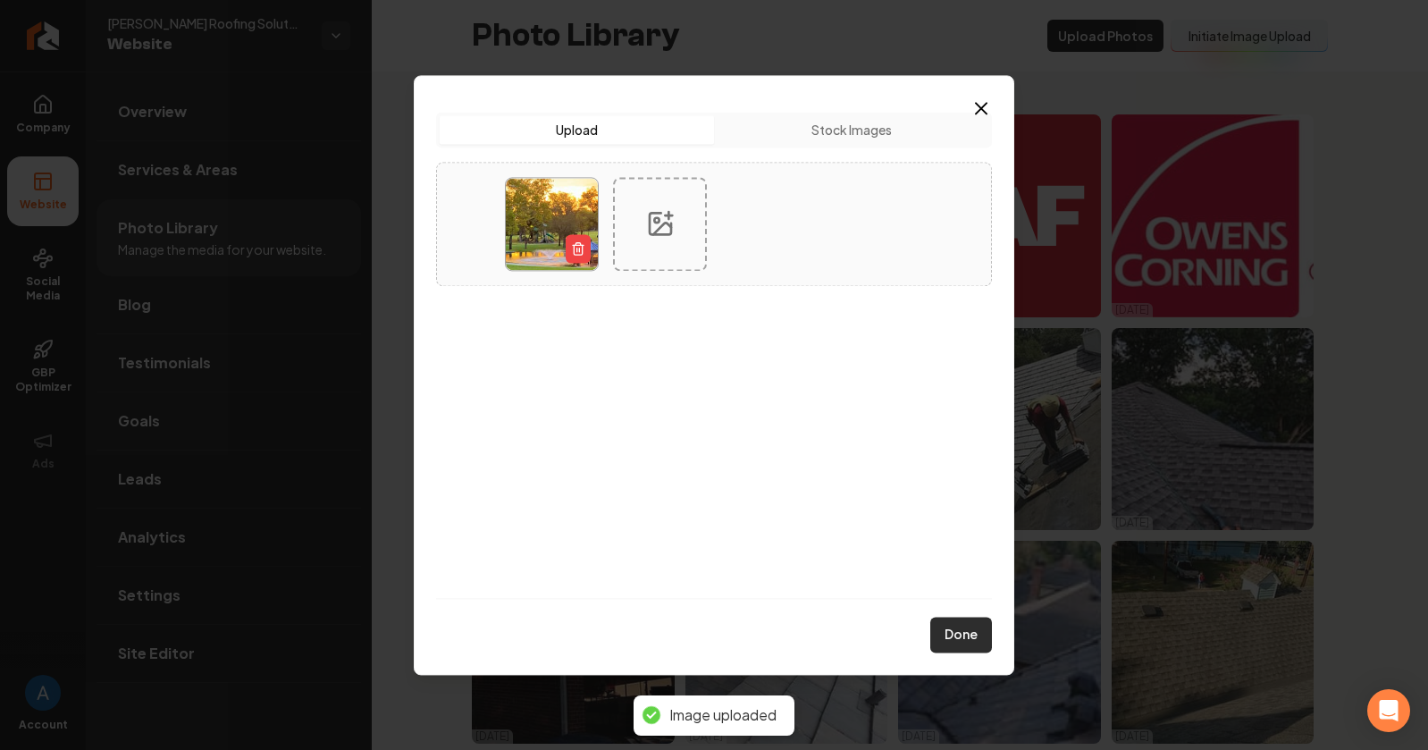
click at [946, 641] on button "Done" at bounding box center [961, 635] width 62 height 36
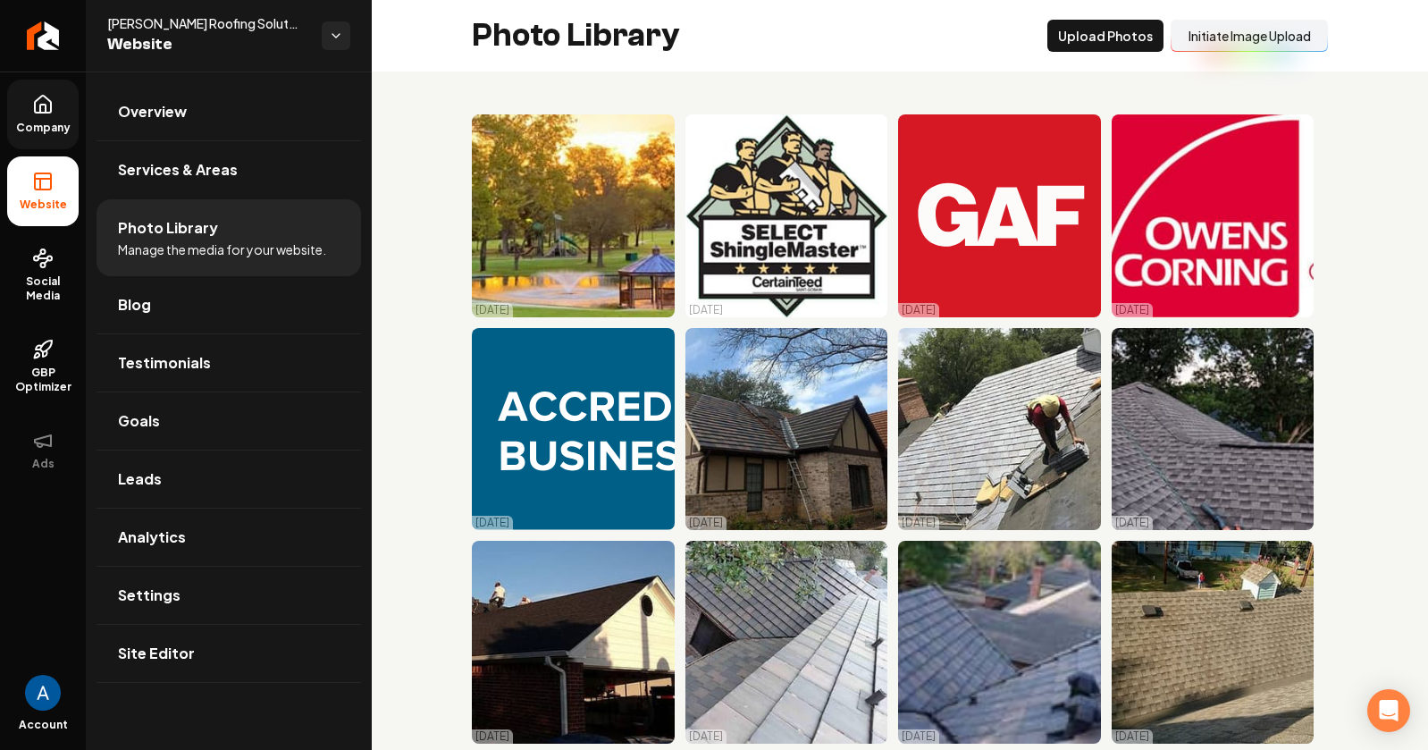
click at [34, 126] on span "Company" at bounding box center [43, 128] width 69 height 14
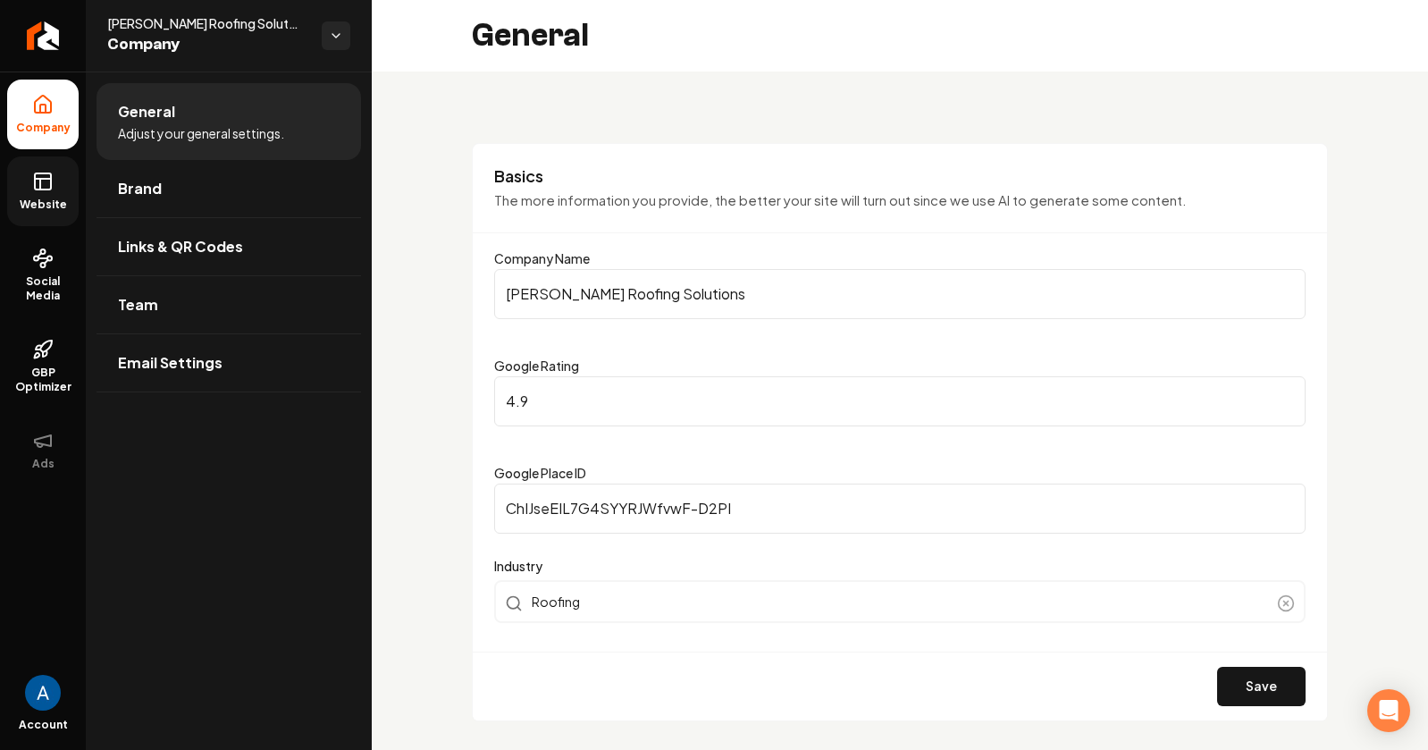
click at [55, 193] on link "Website" at bounding box center [42, 191] width 71 height 70
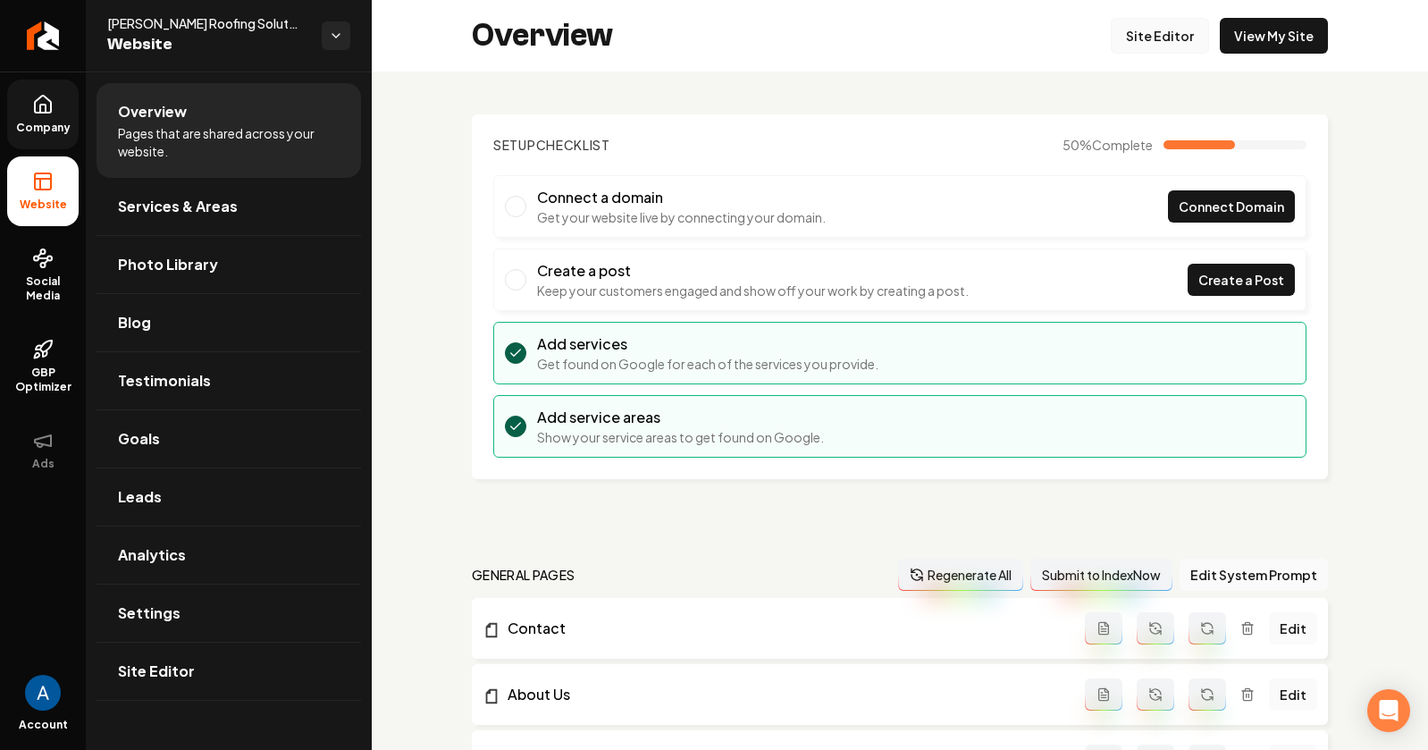
click at [1143, 43] on link "Site Editor" at bounding box center [1160, 36] width 98 height 36
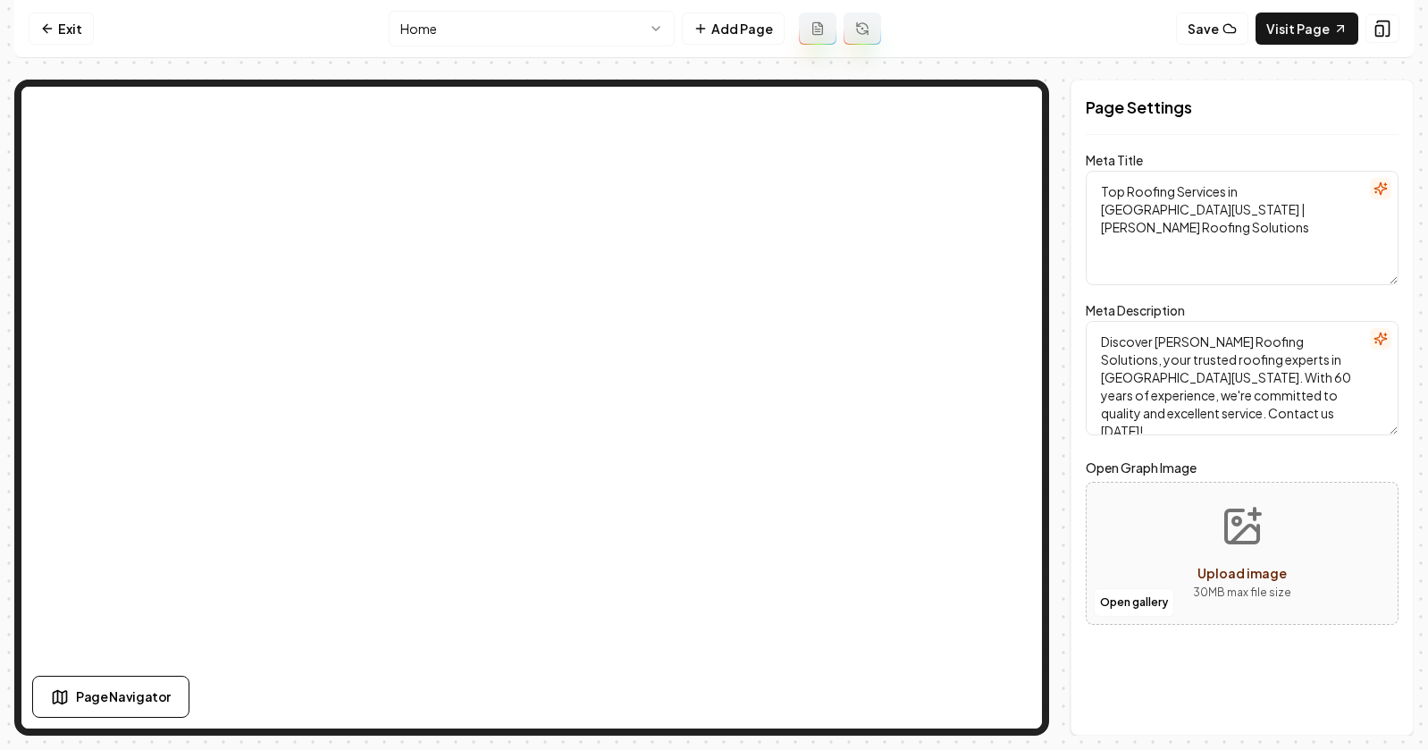
click at [541, 23] on html "Computer Required This feature is only available on a computer. Please switch t…" at bounding box center [714, 375] width 1428 height 750
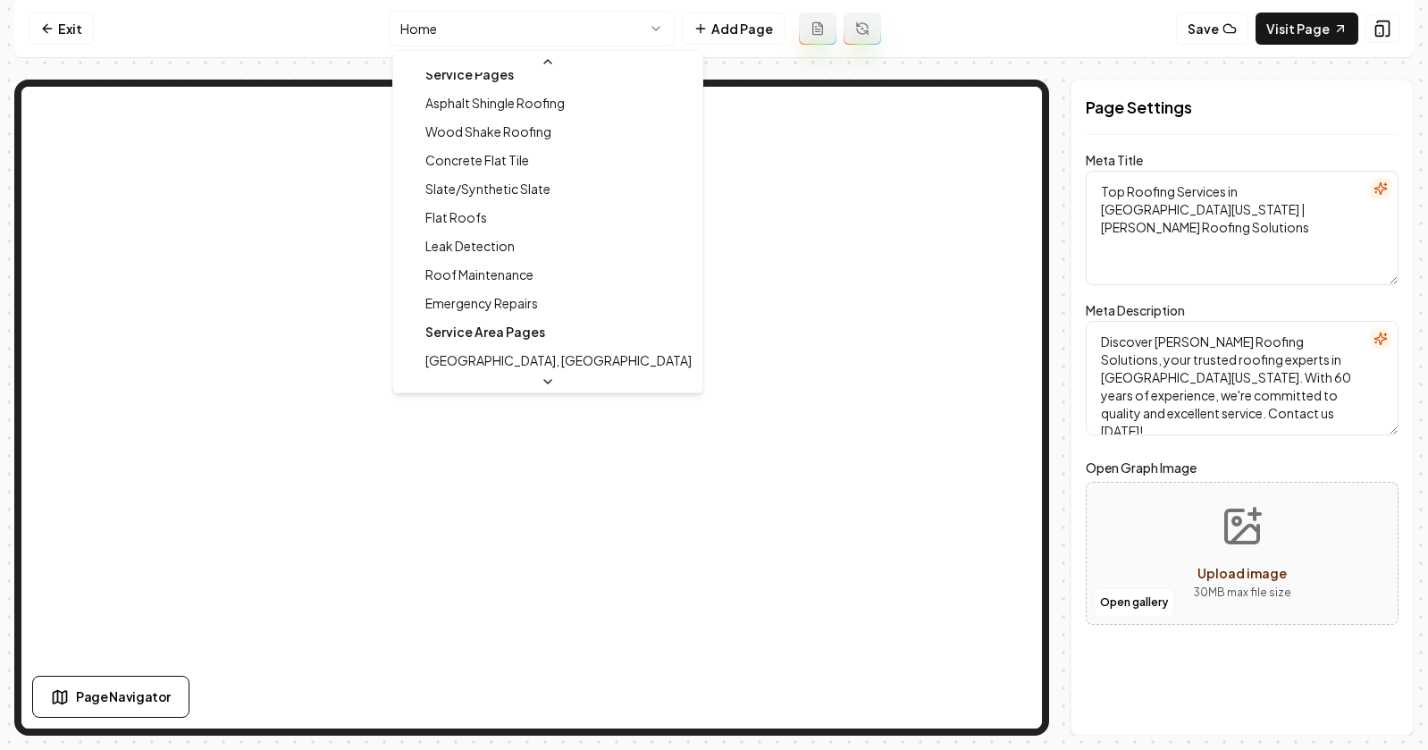
scroll to position [202, 0]
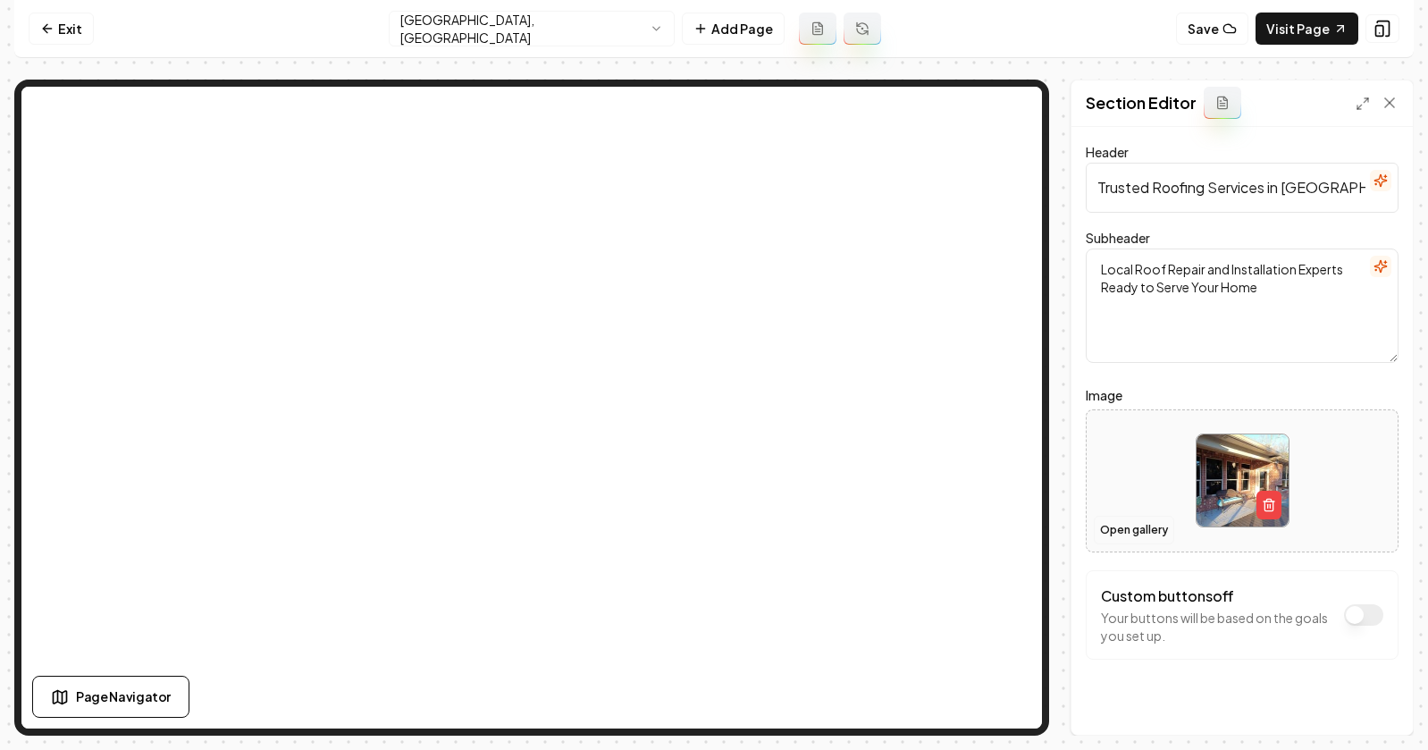
click at [1138, 532] on button "Open gallery" at bounding box center [1134, 530] width 80 height 29
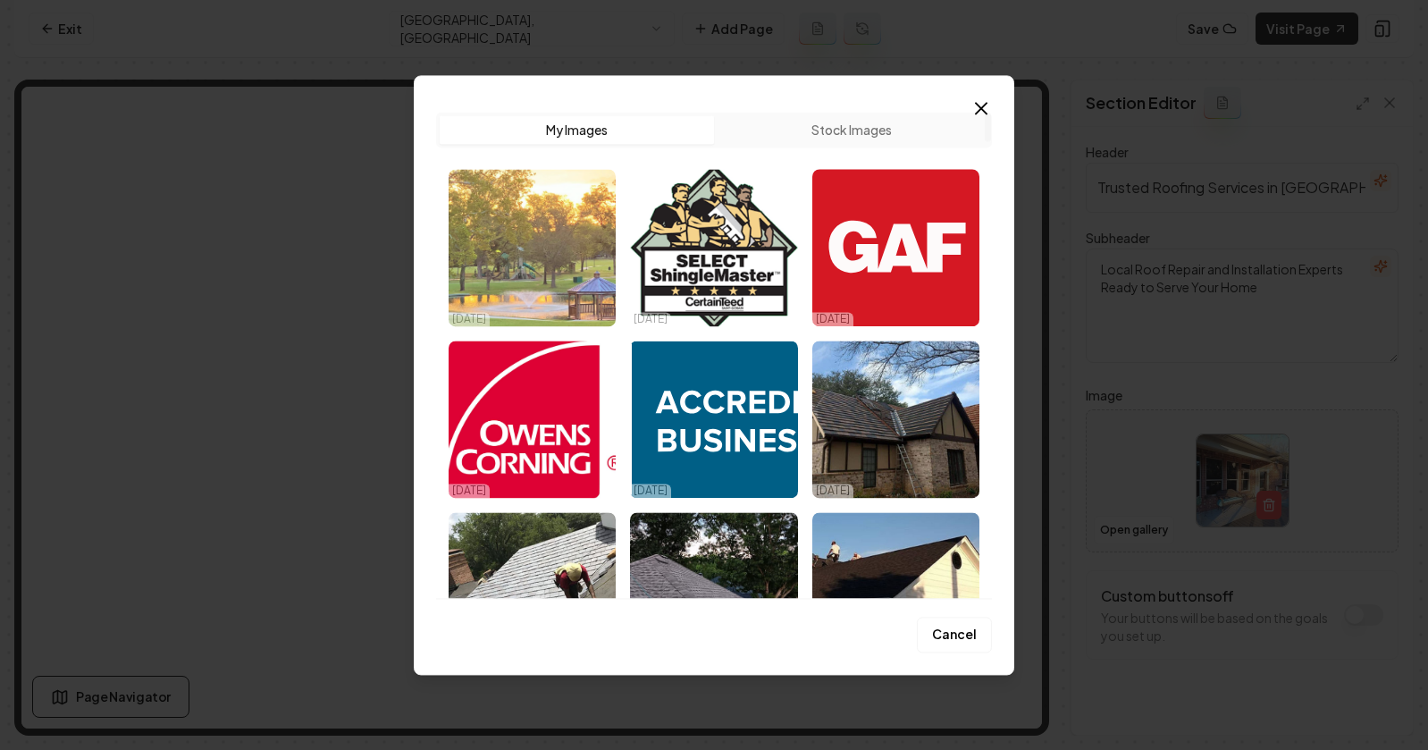
click at [539, 259] on img "Select image image_68ed562d5c7cd75eb83fd320.jpeg" at bounding box center [532, 247] width 167 height 157
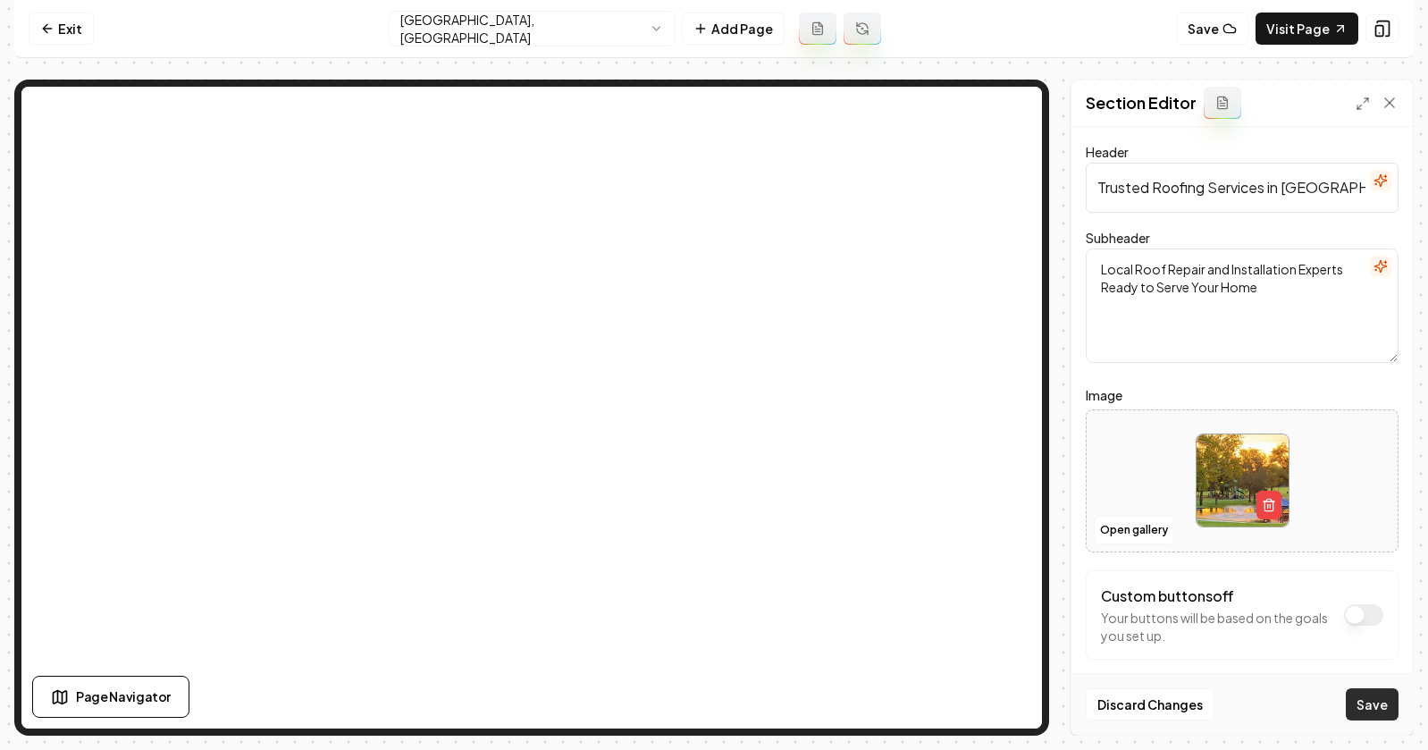
click at [1360, 697] on button "Save" at bounding box center [1372, 704] width 53 height 32
click at [48, 26] on icon at bounding box center [47, 28] width 14 height 14
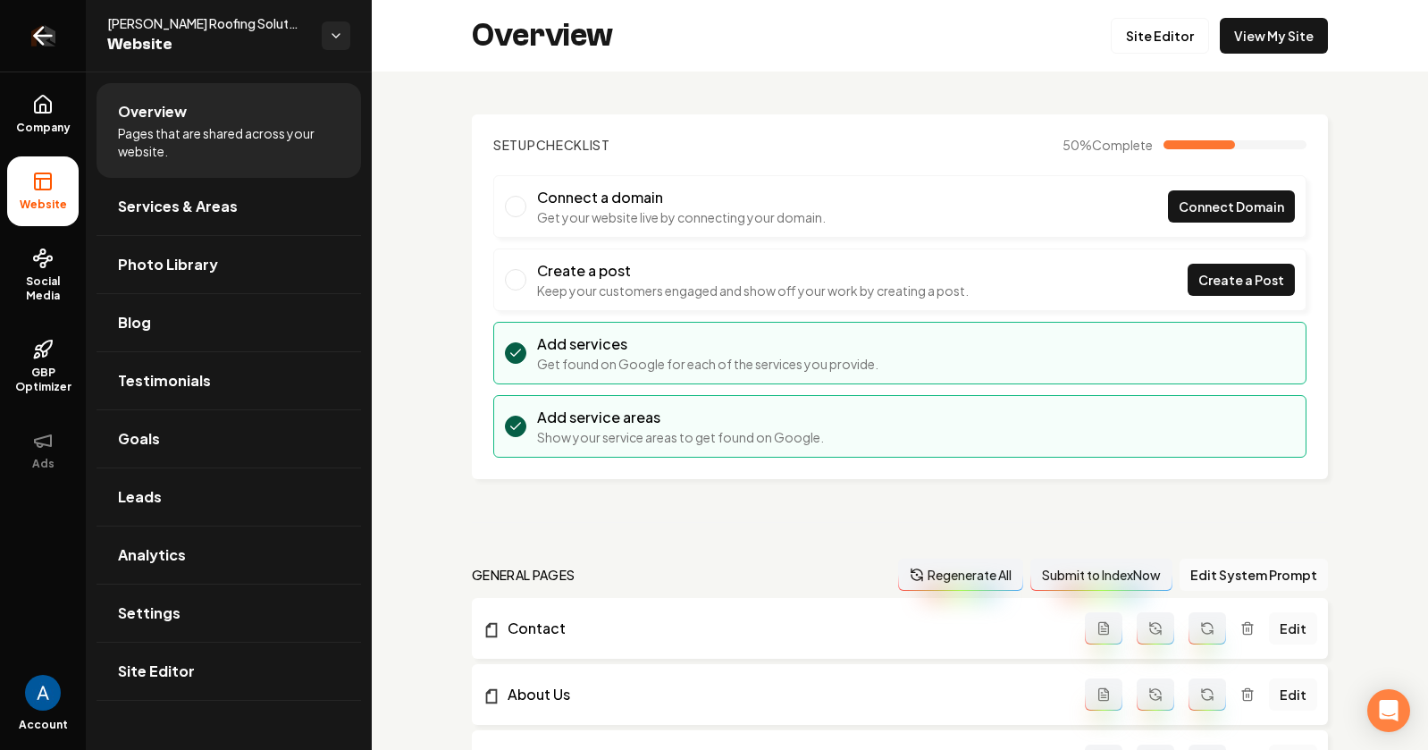
click at [44, 47] on icon "Return to dashboard" at bounding box center [43, 35] width 29 height 29
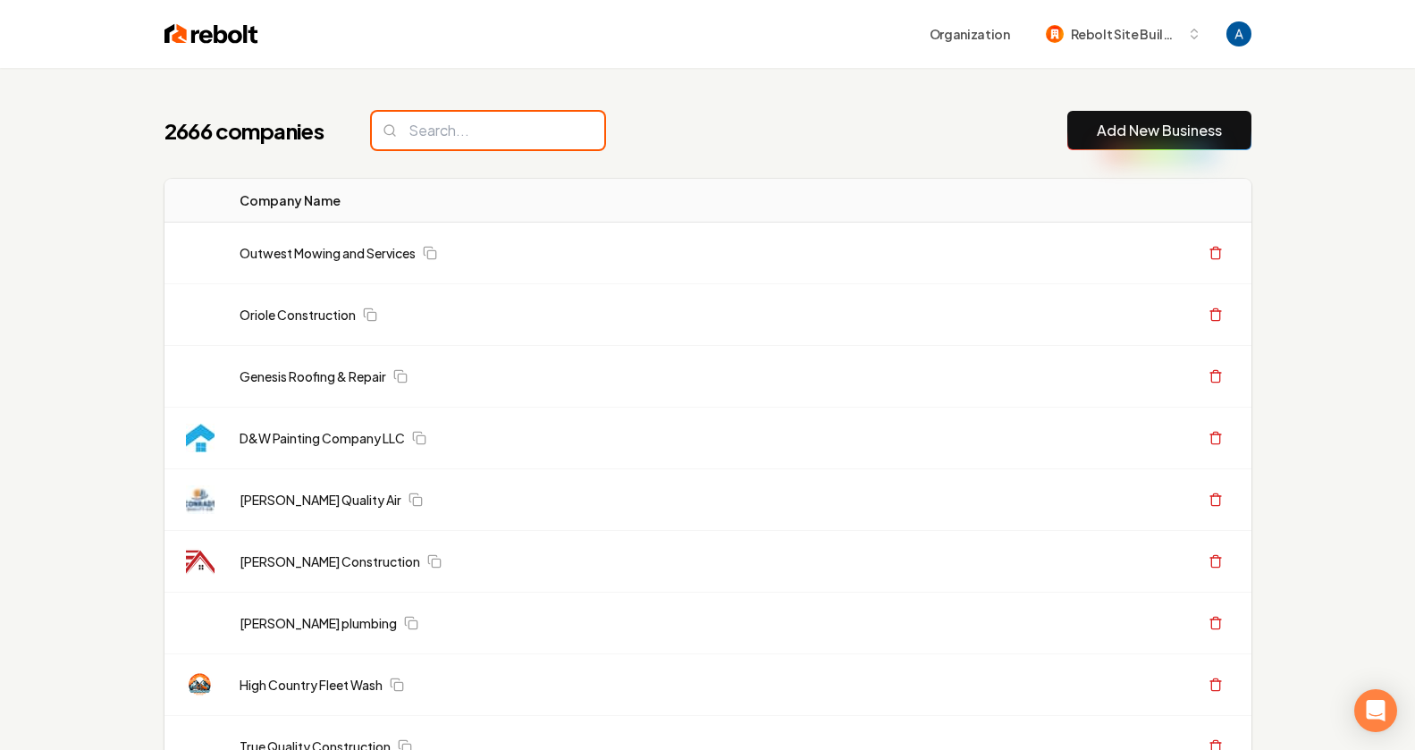
click at [522, 137] on input "search" at bounding box center [488, 131] width 232 height 38
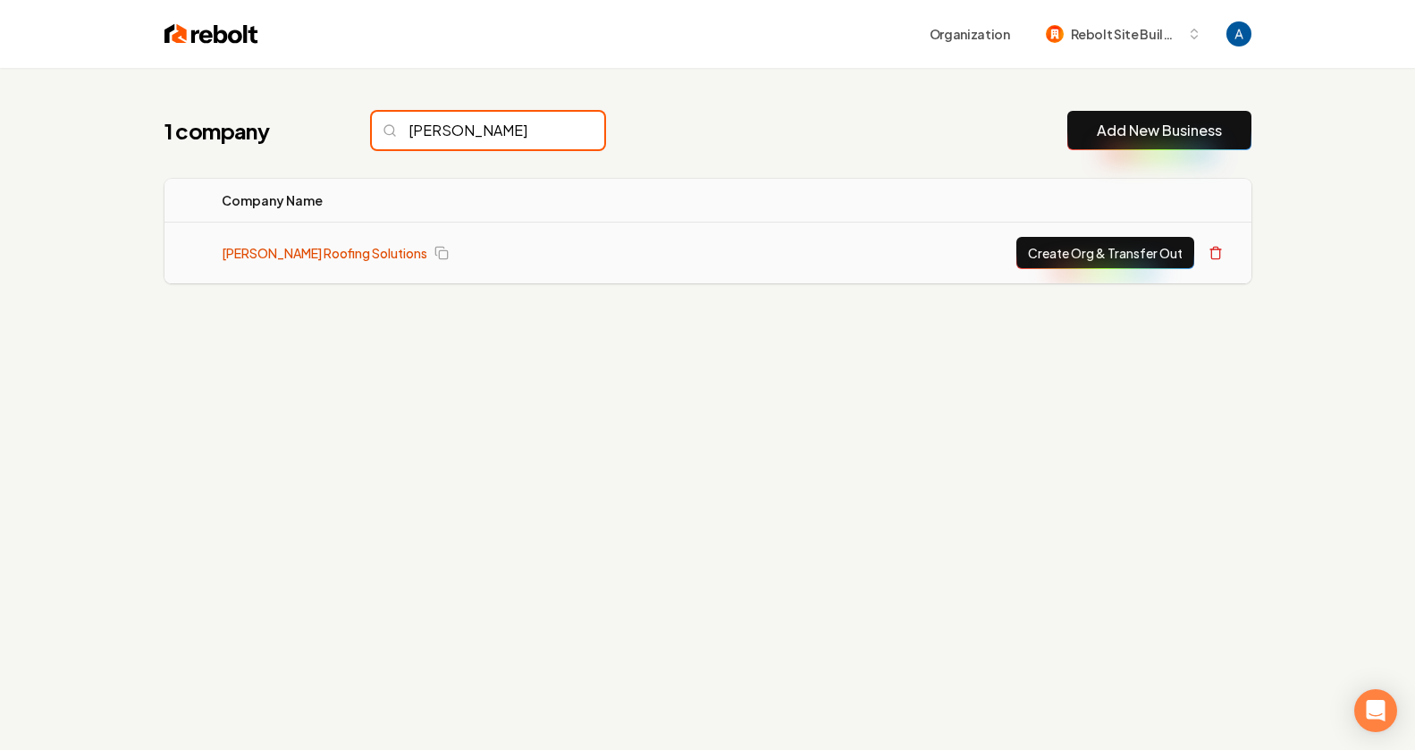
type input "[PERSON_NAME]"
click at [341, 249] on link "[PERSON_NAME] Roofing Solutions" at bounding box center [325, 253] width 206 height 18
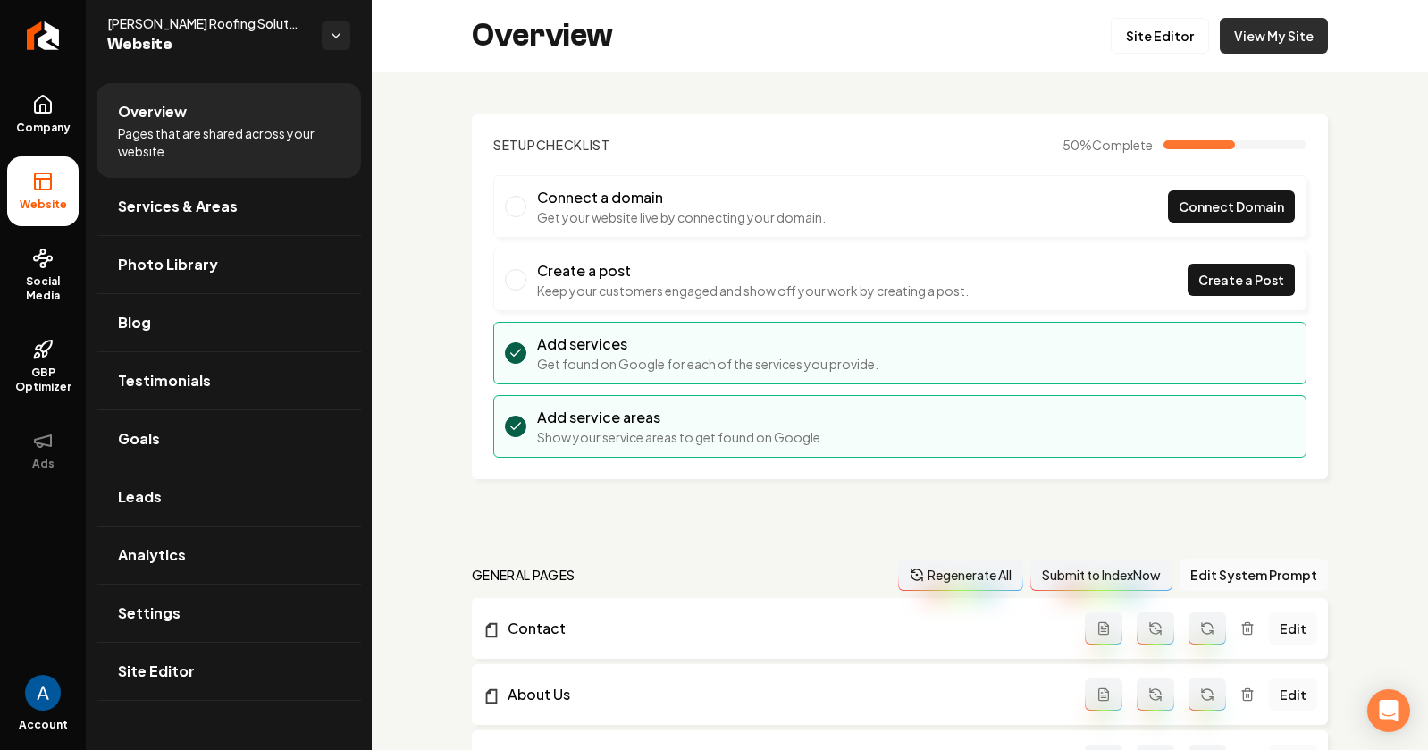
click at [1253, 34] on link "View My Site" at bounding box center [1274, 36] width 108 height 36
